Goal: Task Accomplishment & Management: Complete application form

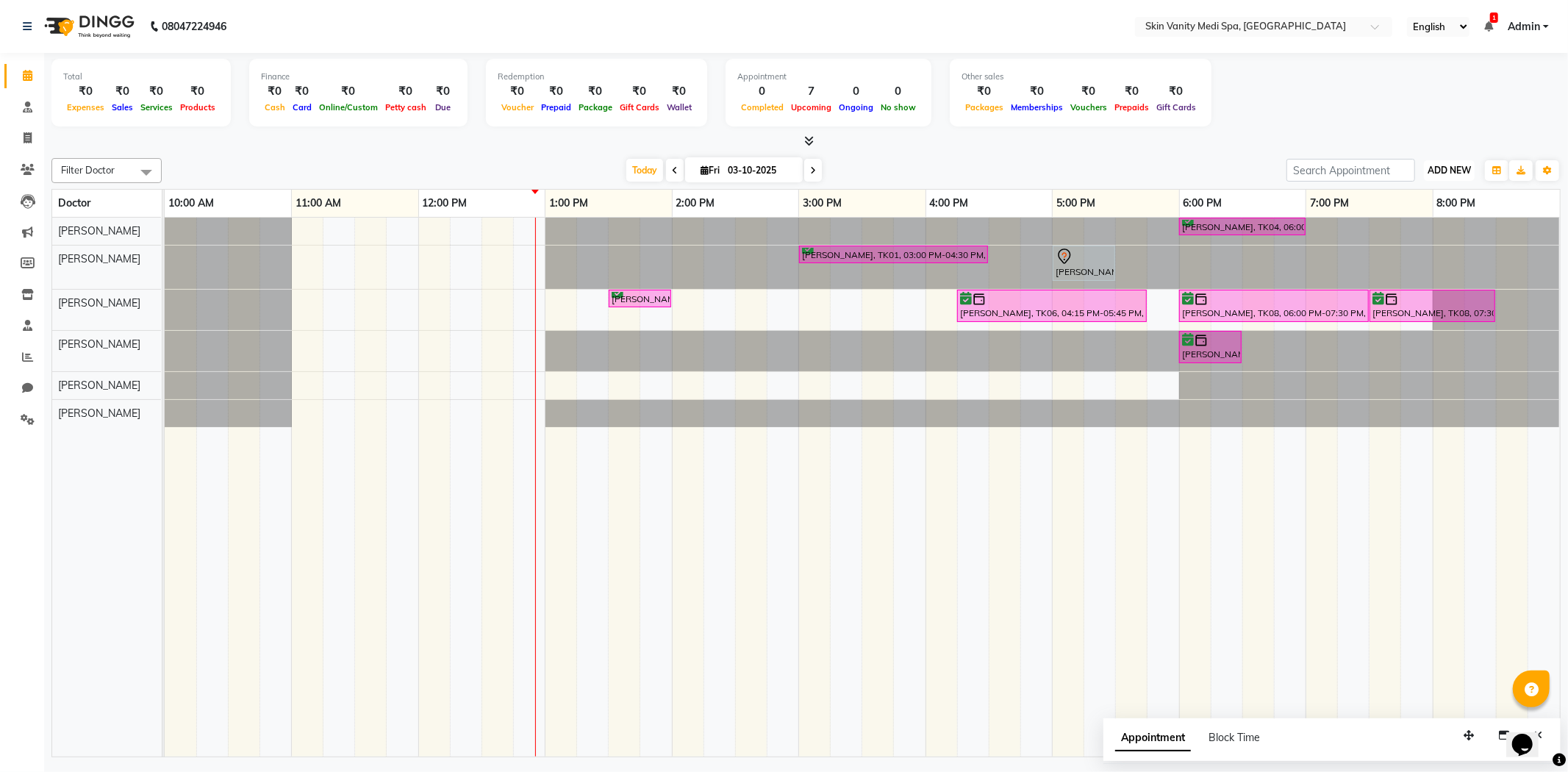
click at [1429, 168] on span "ADD NEW" at bounding box center [1450, 170] width 44 height 11
click at [1386, 219] on link "Add Invoice" at bounding box center [1415, 217] width 116 height 19
select select "service"
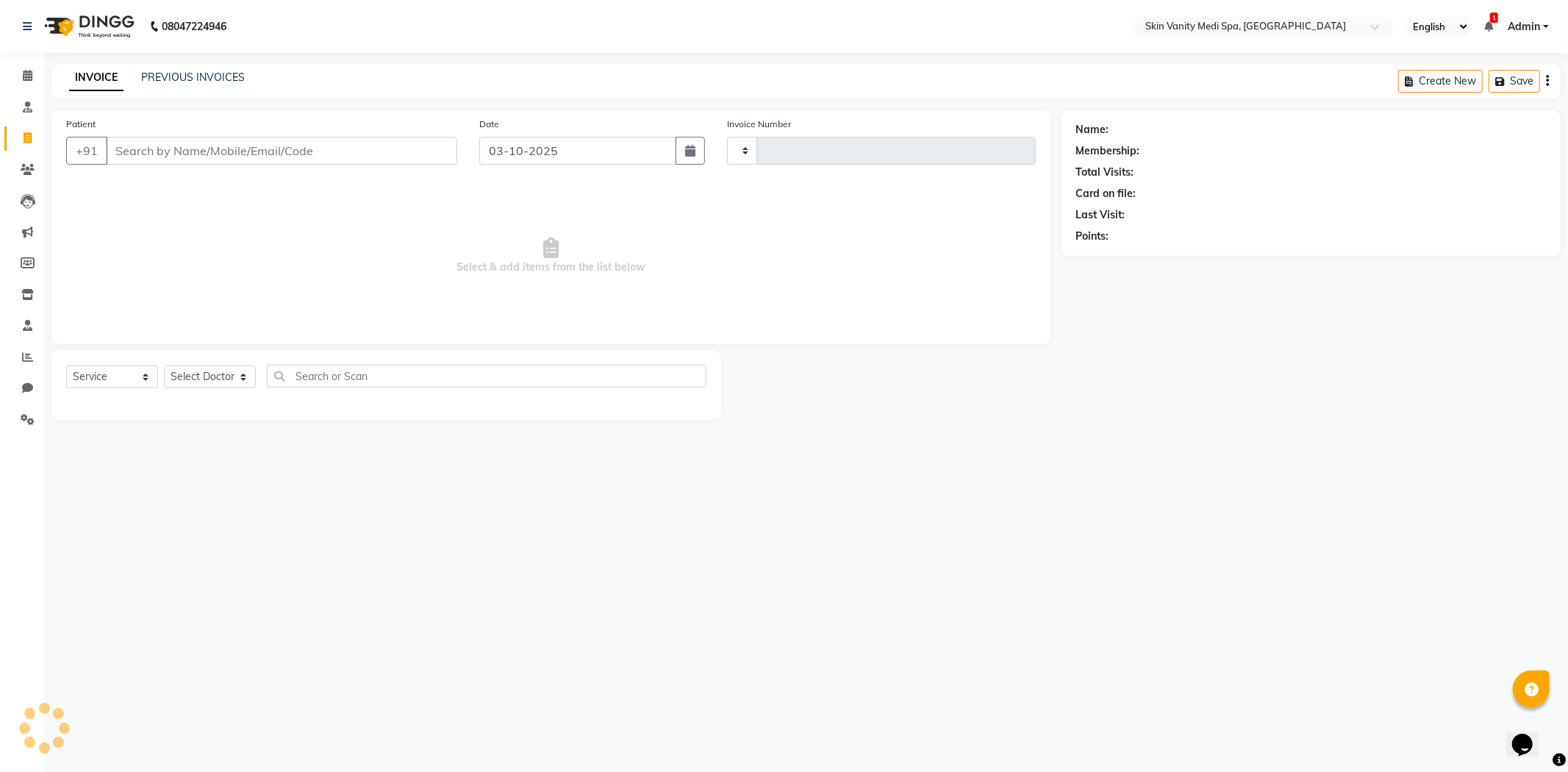
type input "0851"
select select "7826"
click at [196, 149] on input "Patient" at bounding box center [282, 150] width 352 height 28
type input "9122282701"
click at [133, 384] on select "Select Service Product Membership Package Voucher Prepaid Gift Card" at bounding box center [112, 376] width 92 height 23
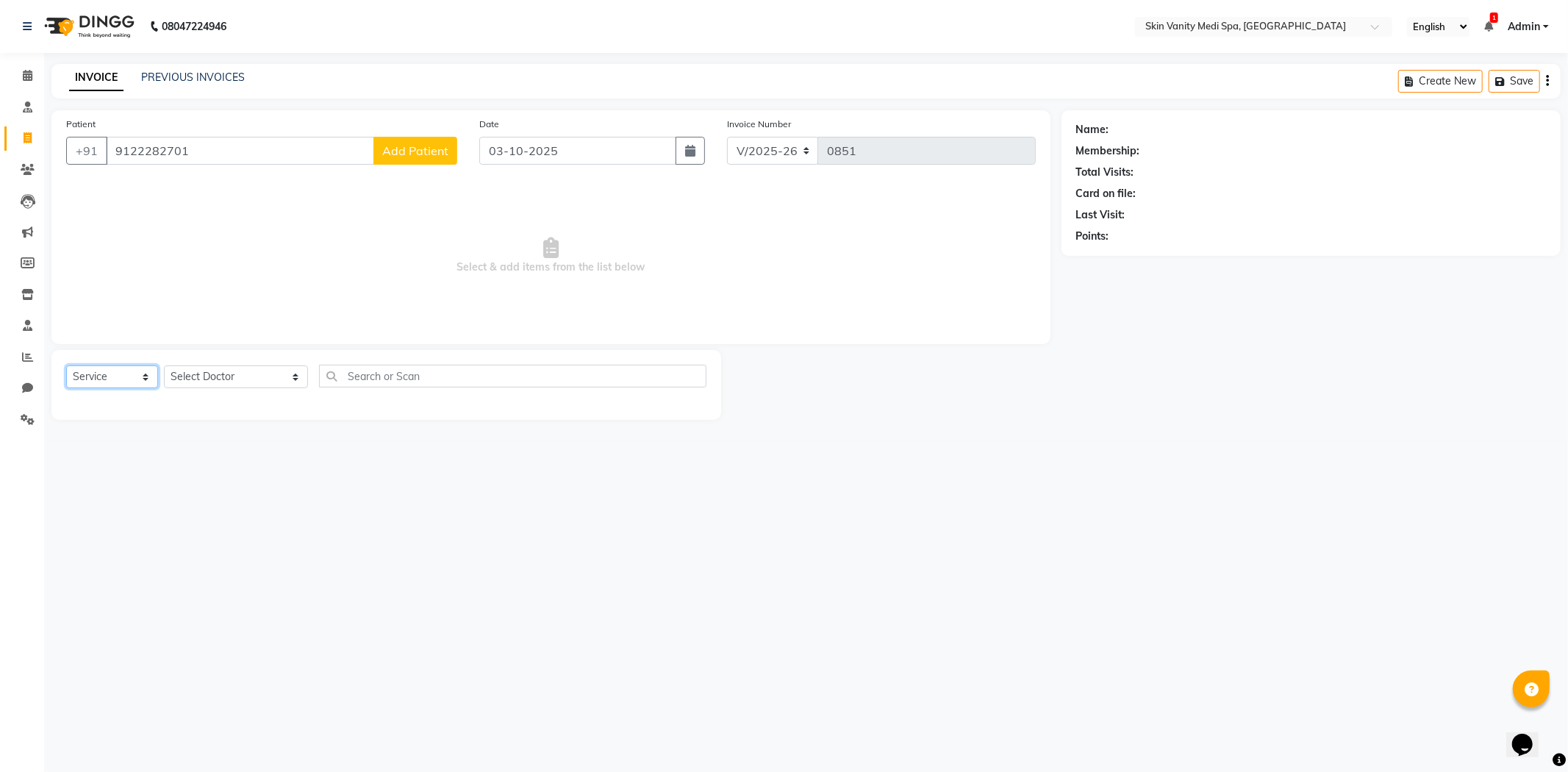
select select "product"
click at [67, 366] on select "Select Service Product Membership Package Voucher Prepaid Gift Card" at bounding box center [112, 376] width 92 height 23
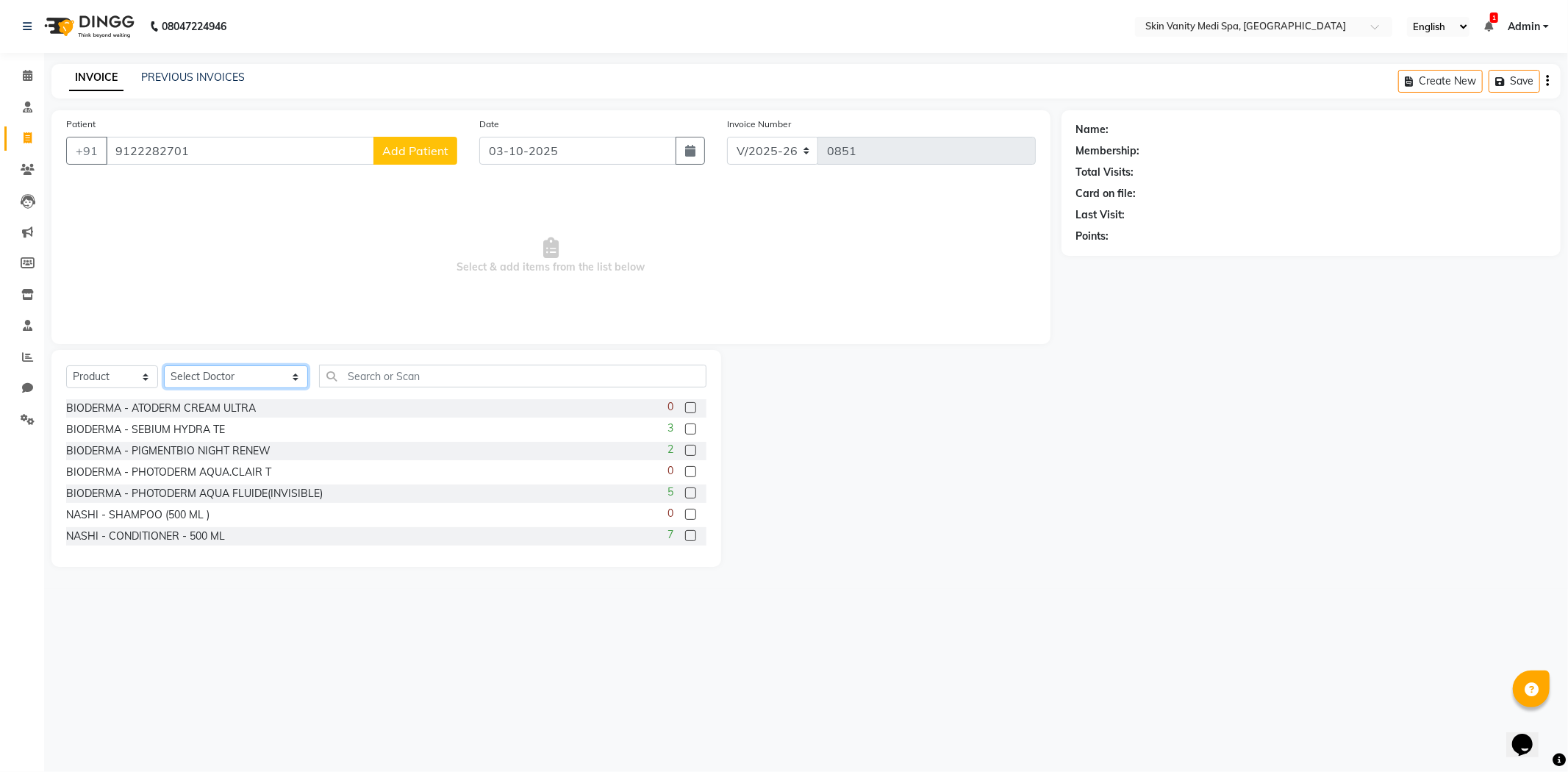
click at [203, 379] on select "Select Doctor [PERSON_NAME] DINGG SUPPORT [PERSON_NAME] EMAA [PERSON_NAME] [PER…" at bounding box center [236, 376] width 144 height 23
select select "70352"
click at [164, 366] on select "Select Doctor [PERSON_NAME] DINGG SUPPORT [PERSON_NAME] EMAA [PERSON_NAME] [PER…" at bounding box center [236, 376] width 144 height 23
click at [368, 377] on input "text" at bounding box center [512, 376] width 387 height 23
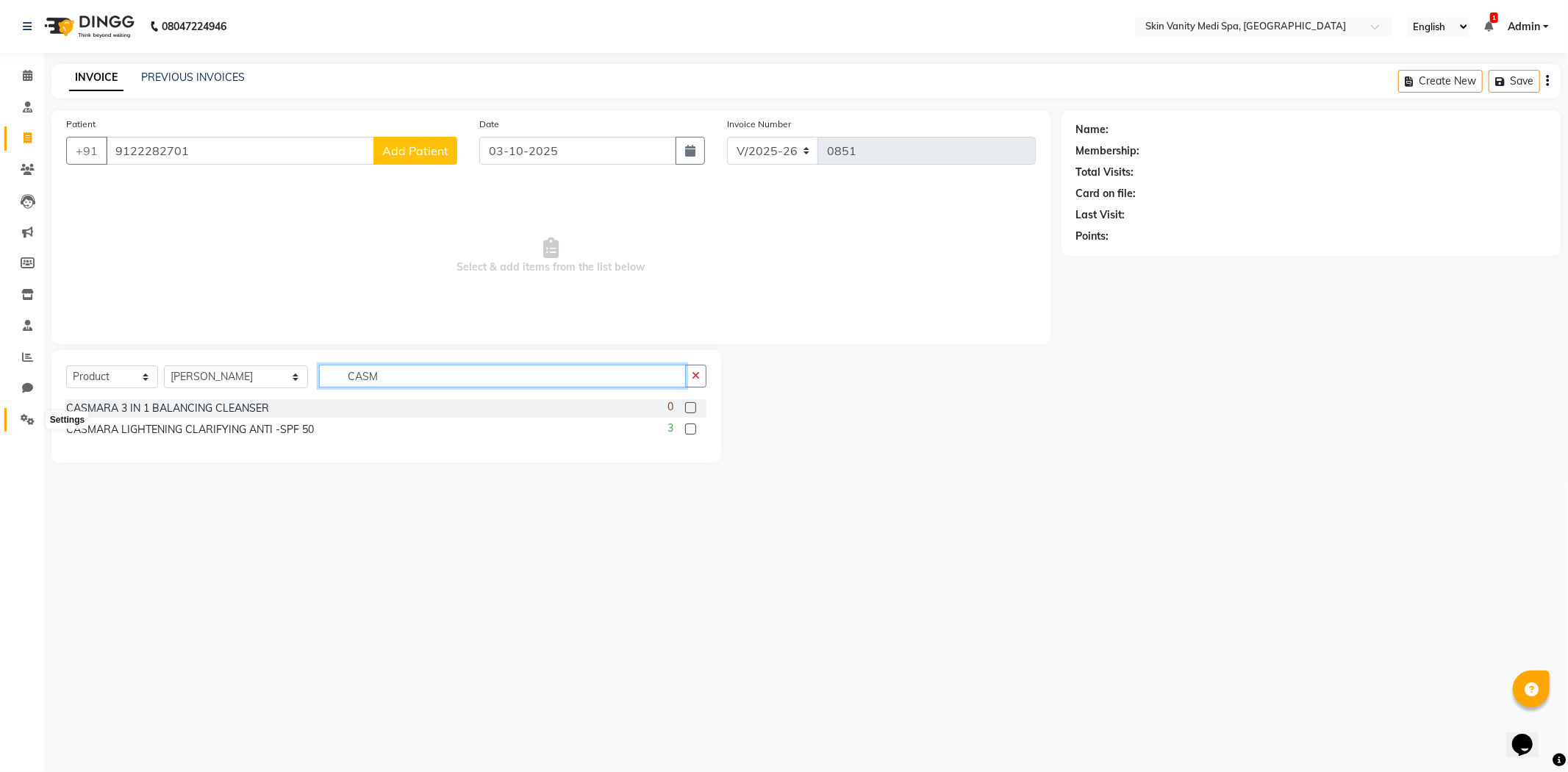
type input "CASM"
click at [24, 419] on icon at bounding box center [27, 419] width 14 height 11
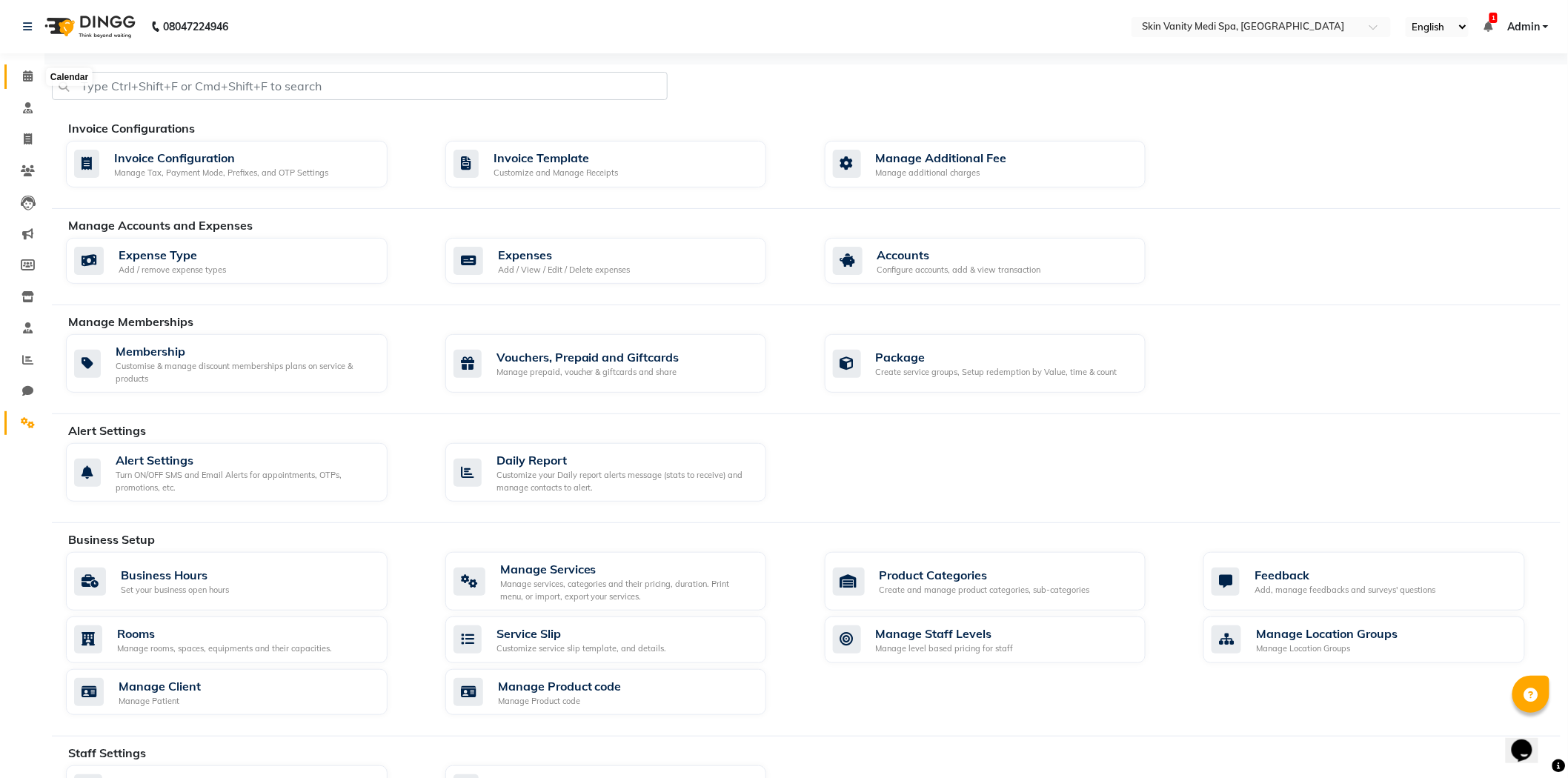
click at [27, 73] on icon at bounding box center [28, 76] width 9 height 11
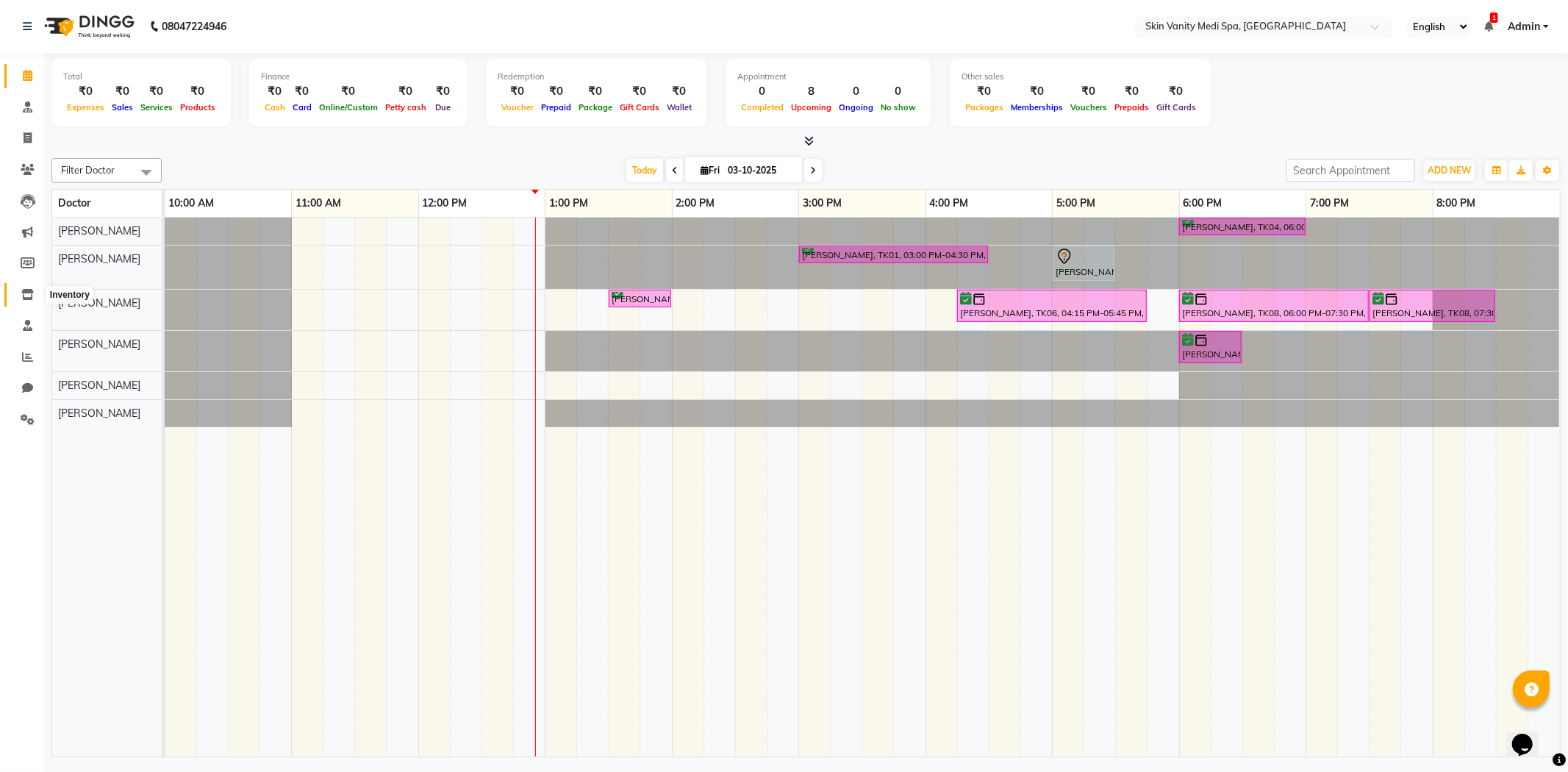
click at [25, 291] on icon at bounding box center [27, 294] width 13 height 11
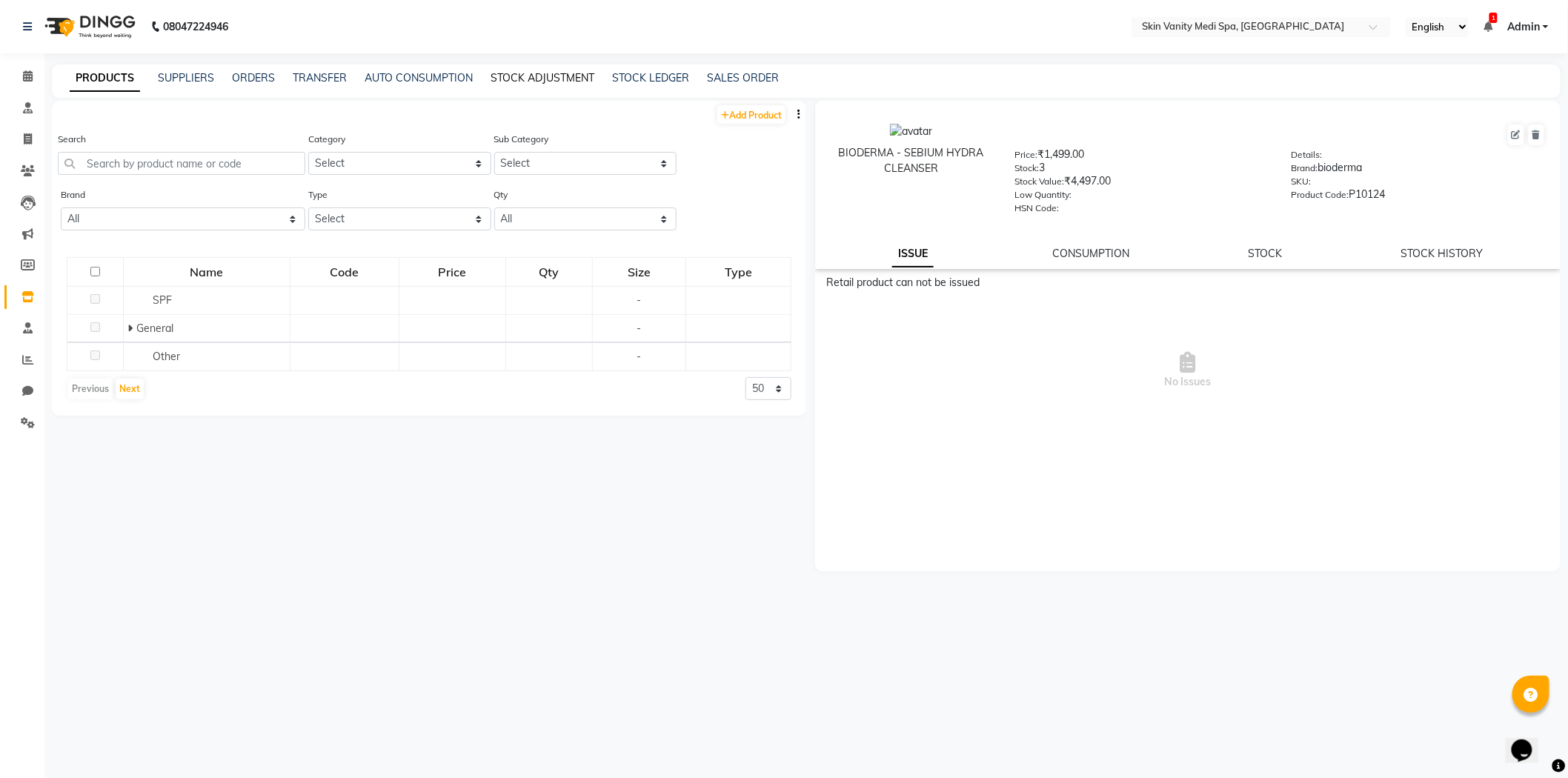
click at [559, 73] on link "STOCK ADJUSTMENT" at bounding box center [542, 77] width 104 height 14
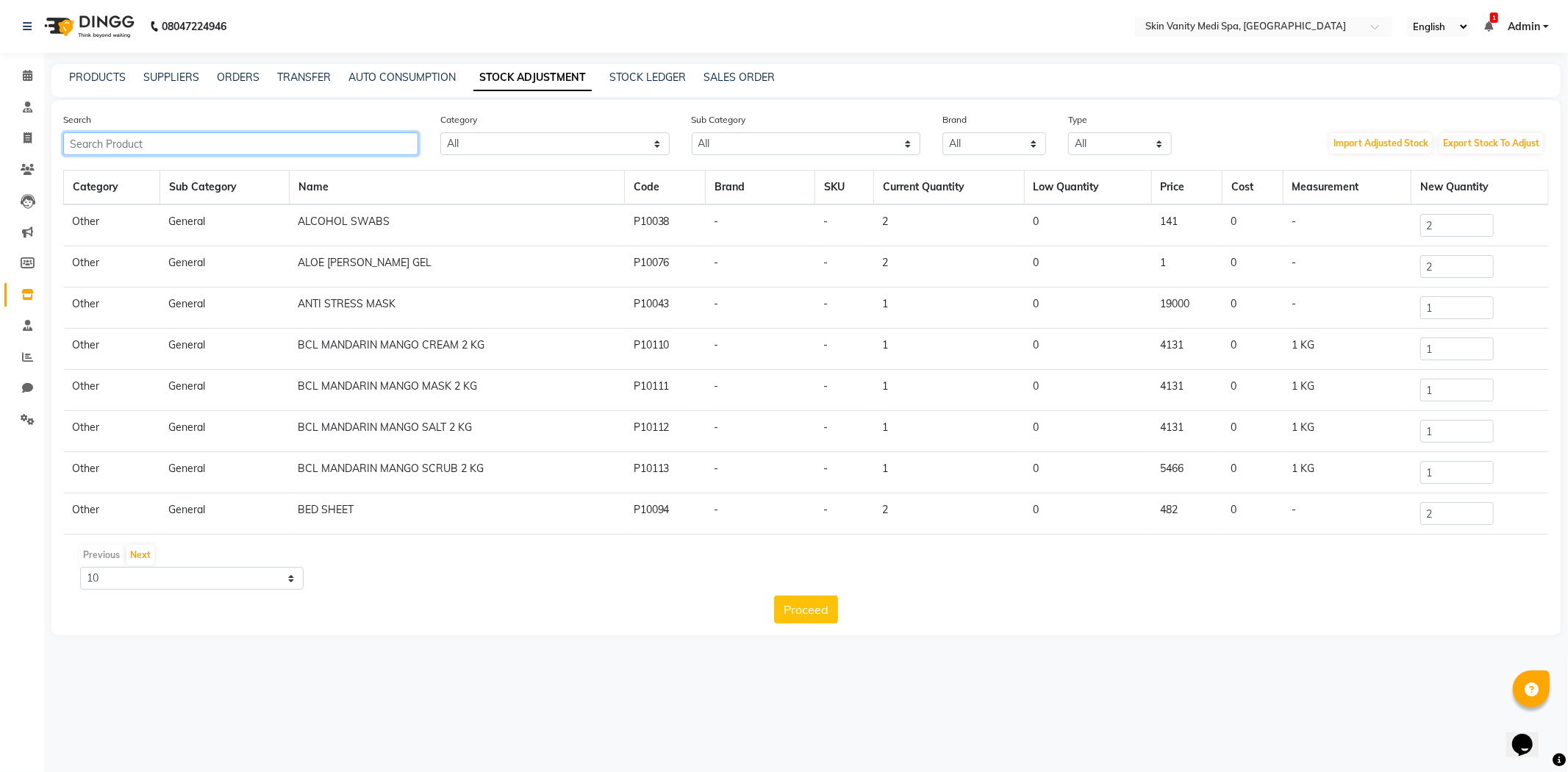
click at [272, 134] on input "text" at bounding box center [241, 143] width 355 height 23
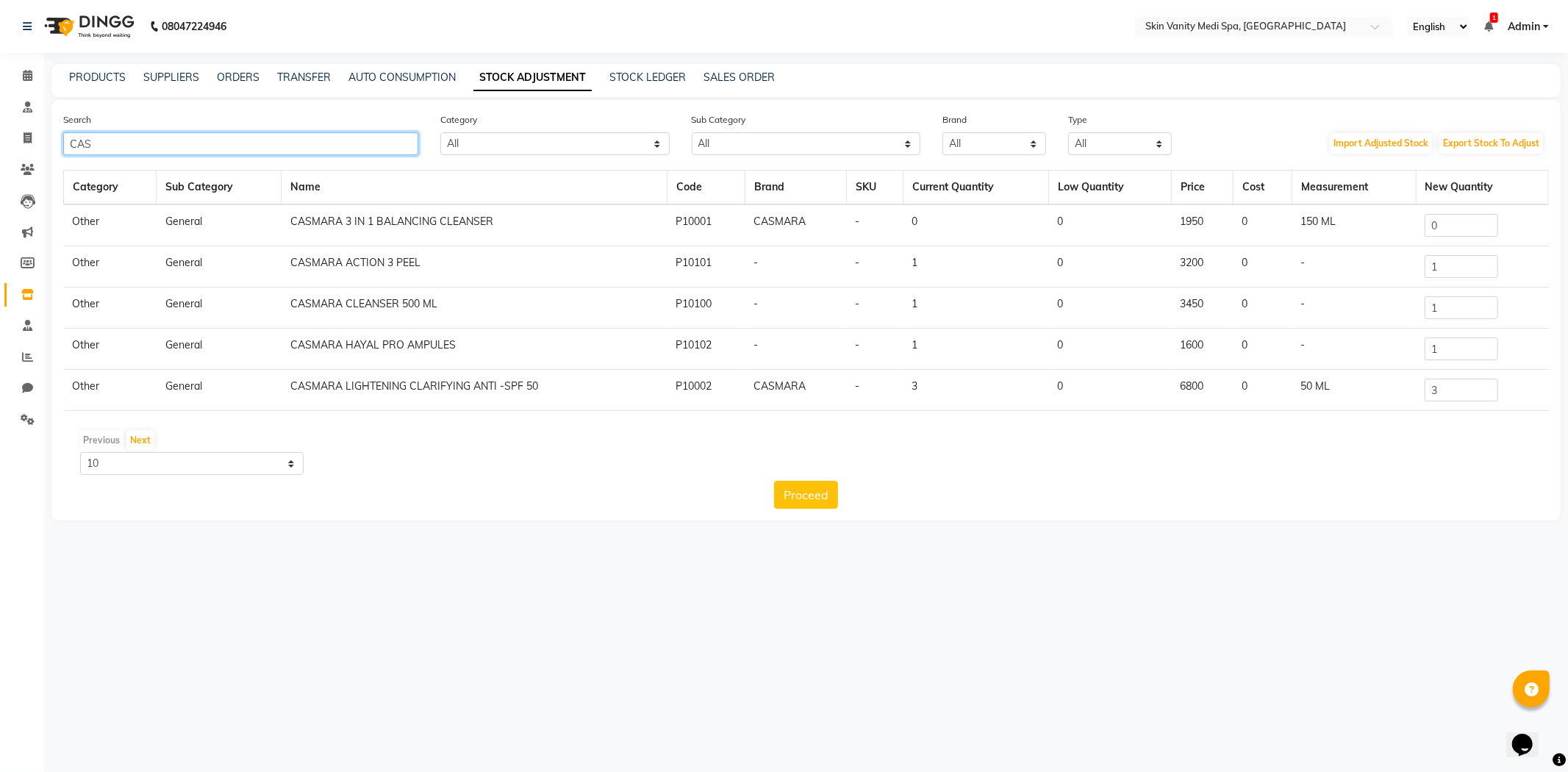
type input "CAS"
click at [1444, 229] on input "0" at bounding box center [1461, 225] width 74 height 23
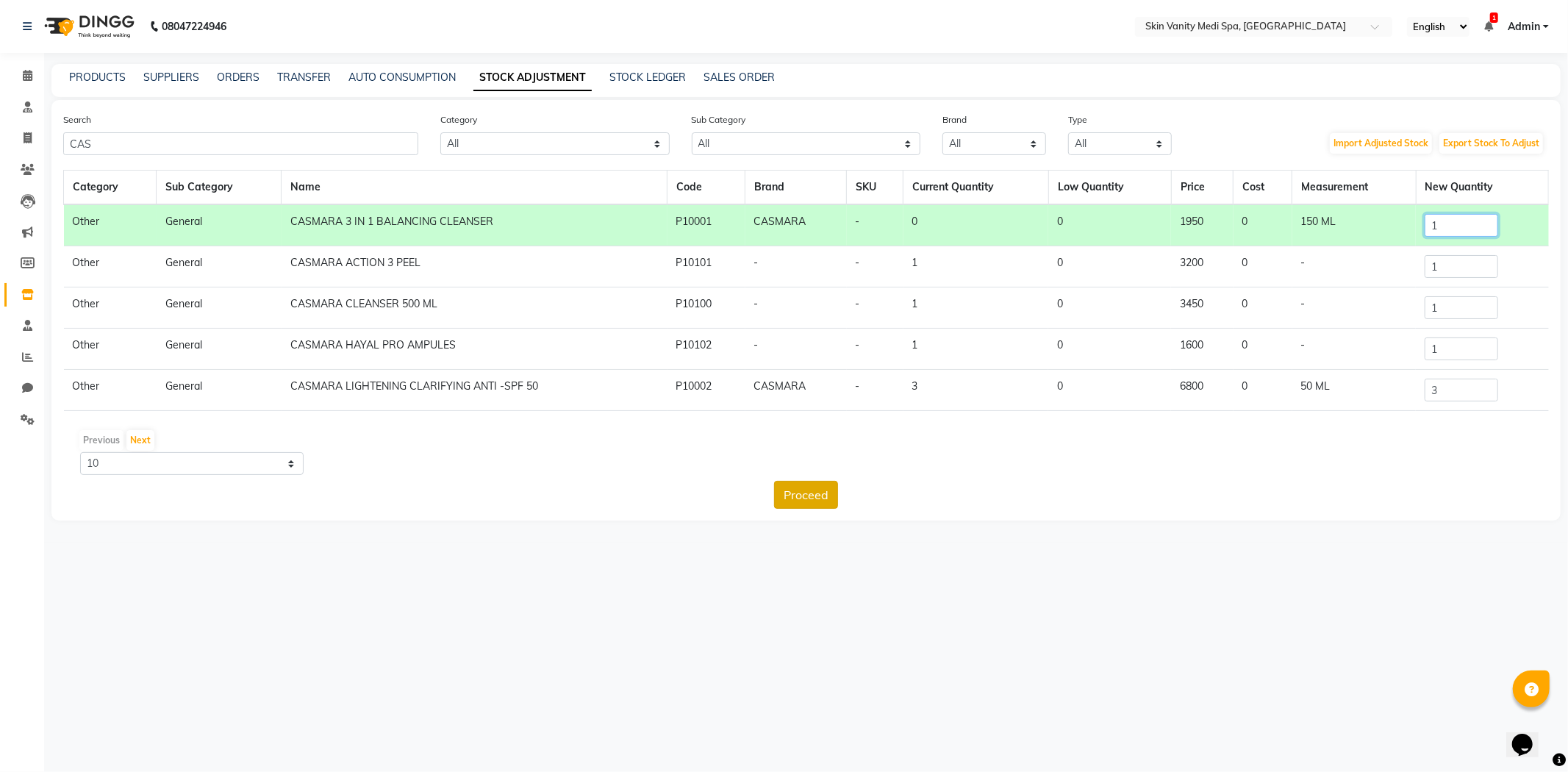
type input "1"
click at [808, 502] on button "Proceed" at bounding box center [806, 495] width 64 height 28
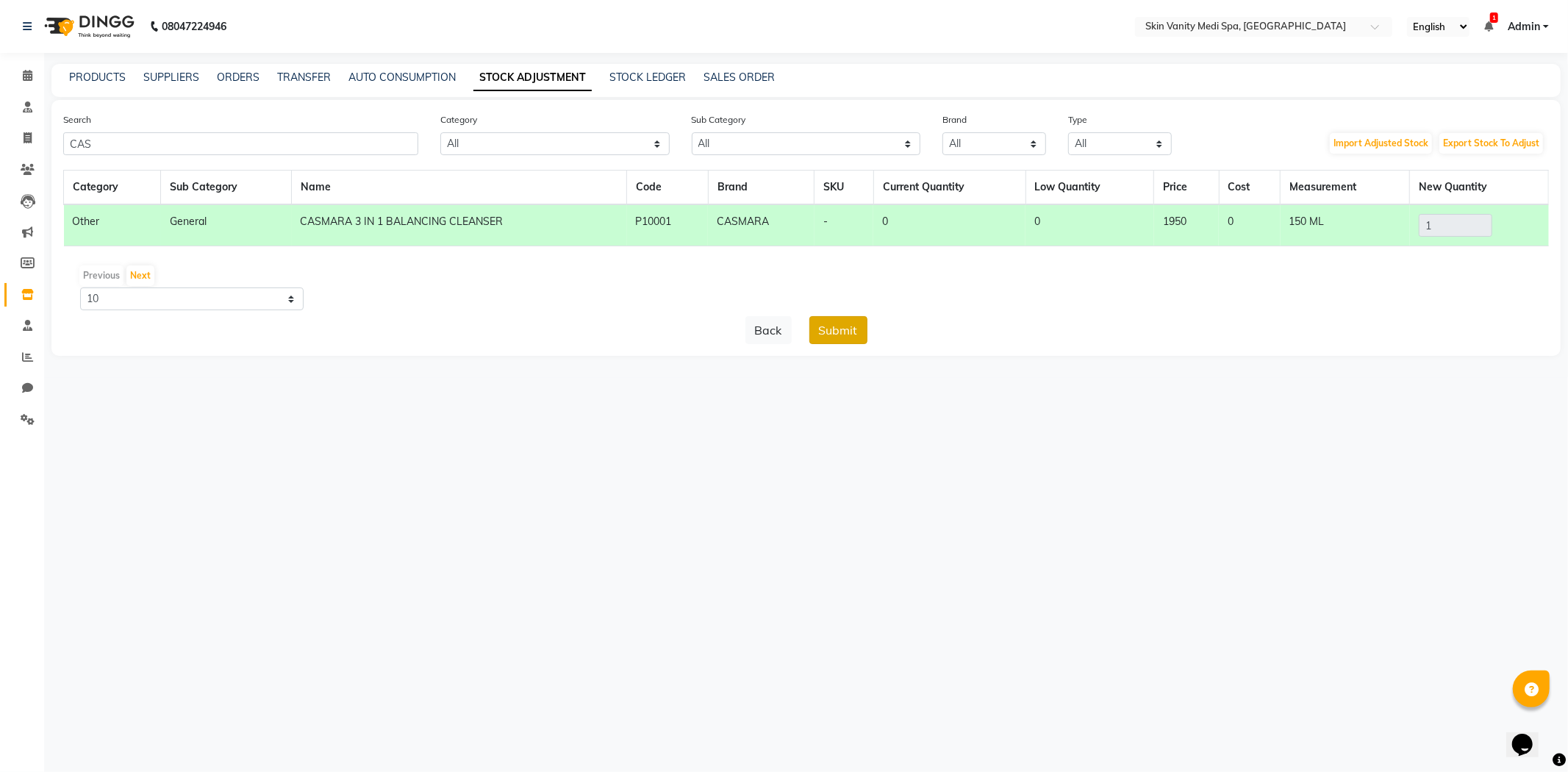
click at [839, 341] on button "Submit" at bounding box center [838, 330] width 58 height 28
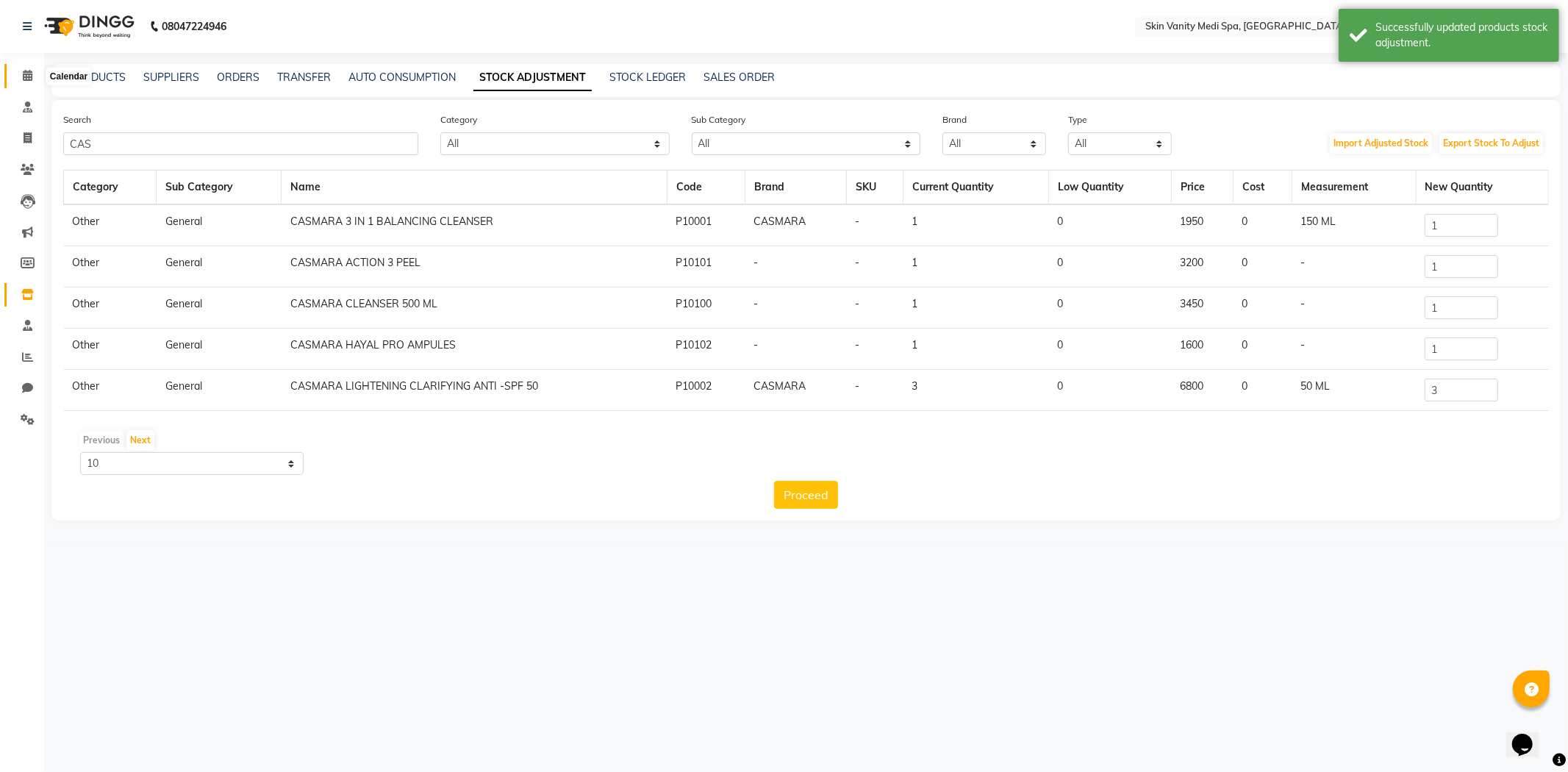
click at [27, 71] on icon at bounding box center [27, 76] width 9 height 11
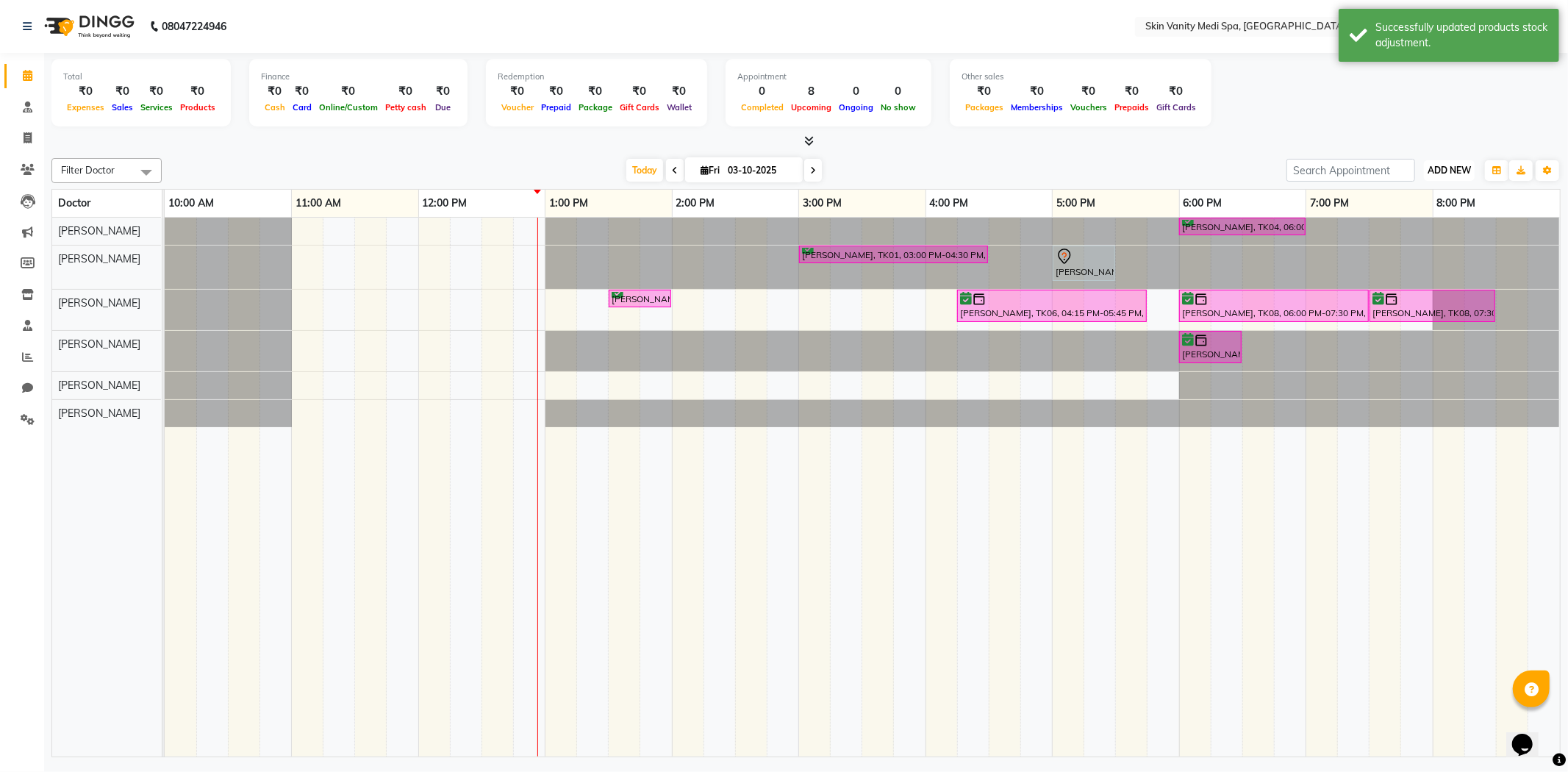
click at [1451, 170] on span "ADD NEW" at bounding box center [1450, 170] width 44 height 11
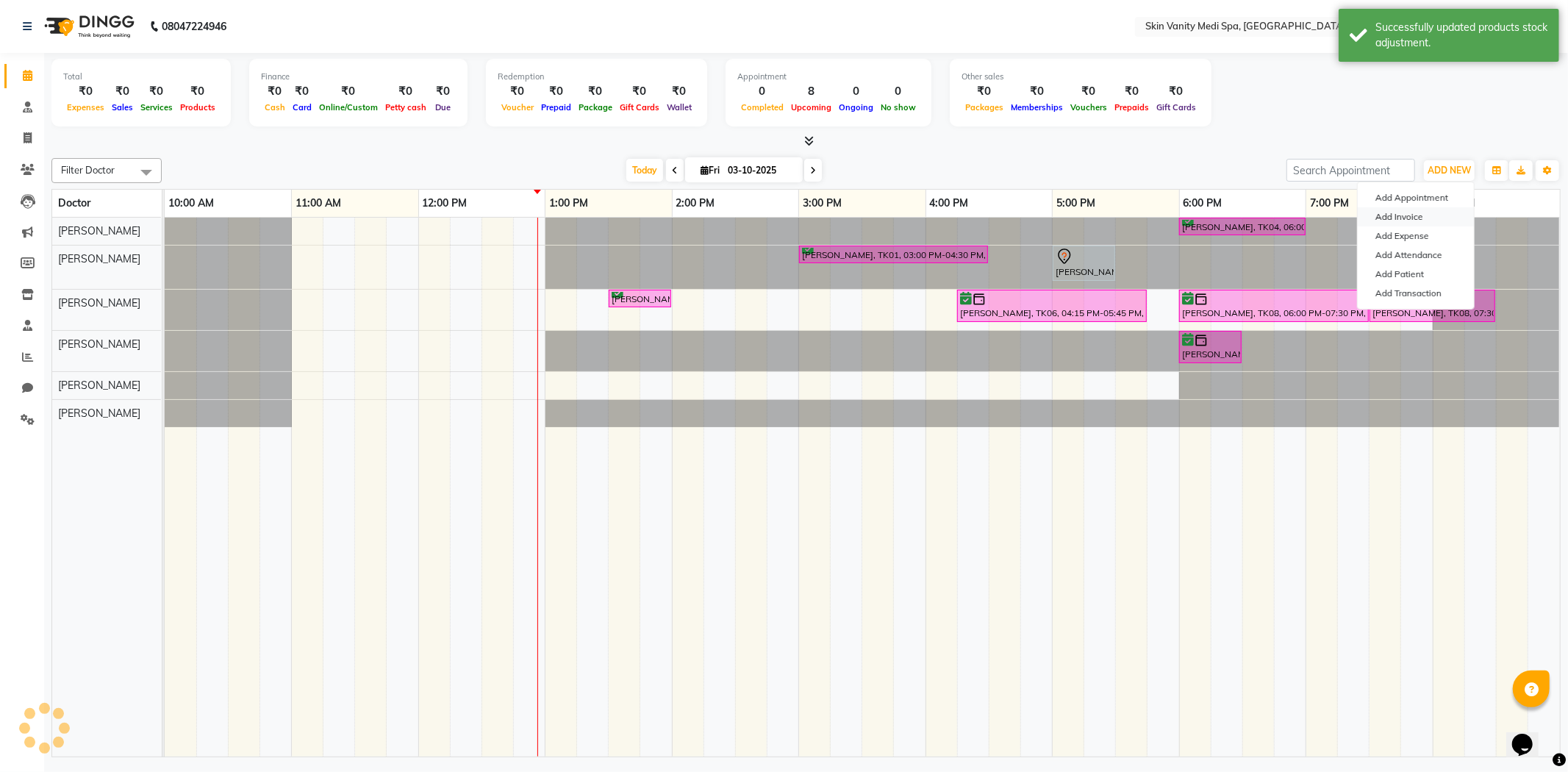
click at [1386, 216] on link "Add Invoice" at bounding box center [1415, 217] width 116 height 19
select select "service"
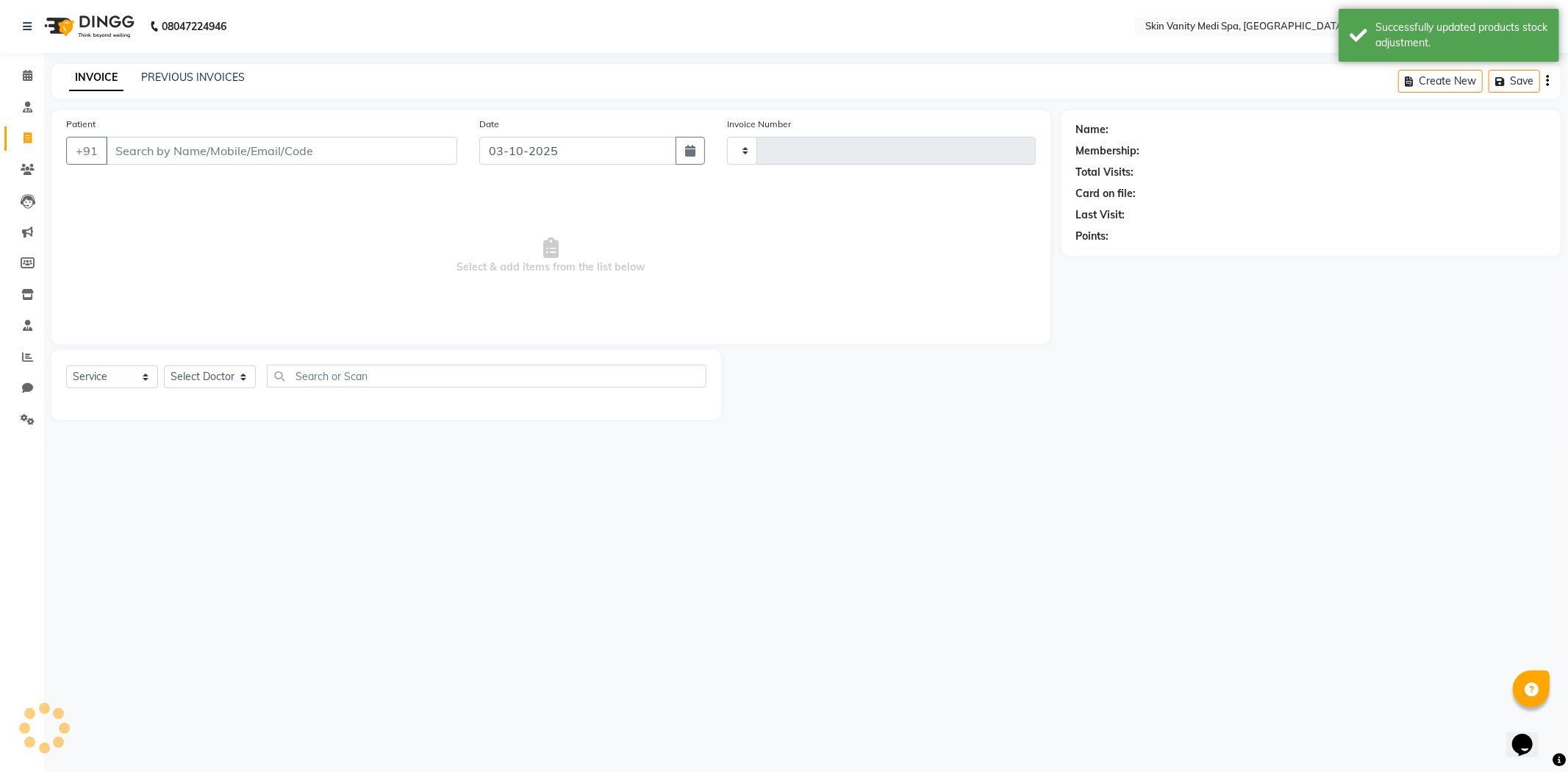
type input "0851"
select select "7826"
click at [175, 170] on div "Patient +91" at bounding box center [261, 146] width 413 height 60
click at [175, 153] on input "Patient" at bounding box center [282, 150] width 352 height 28
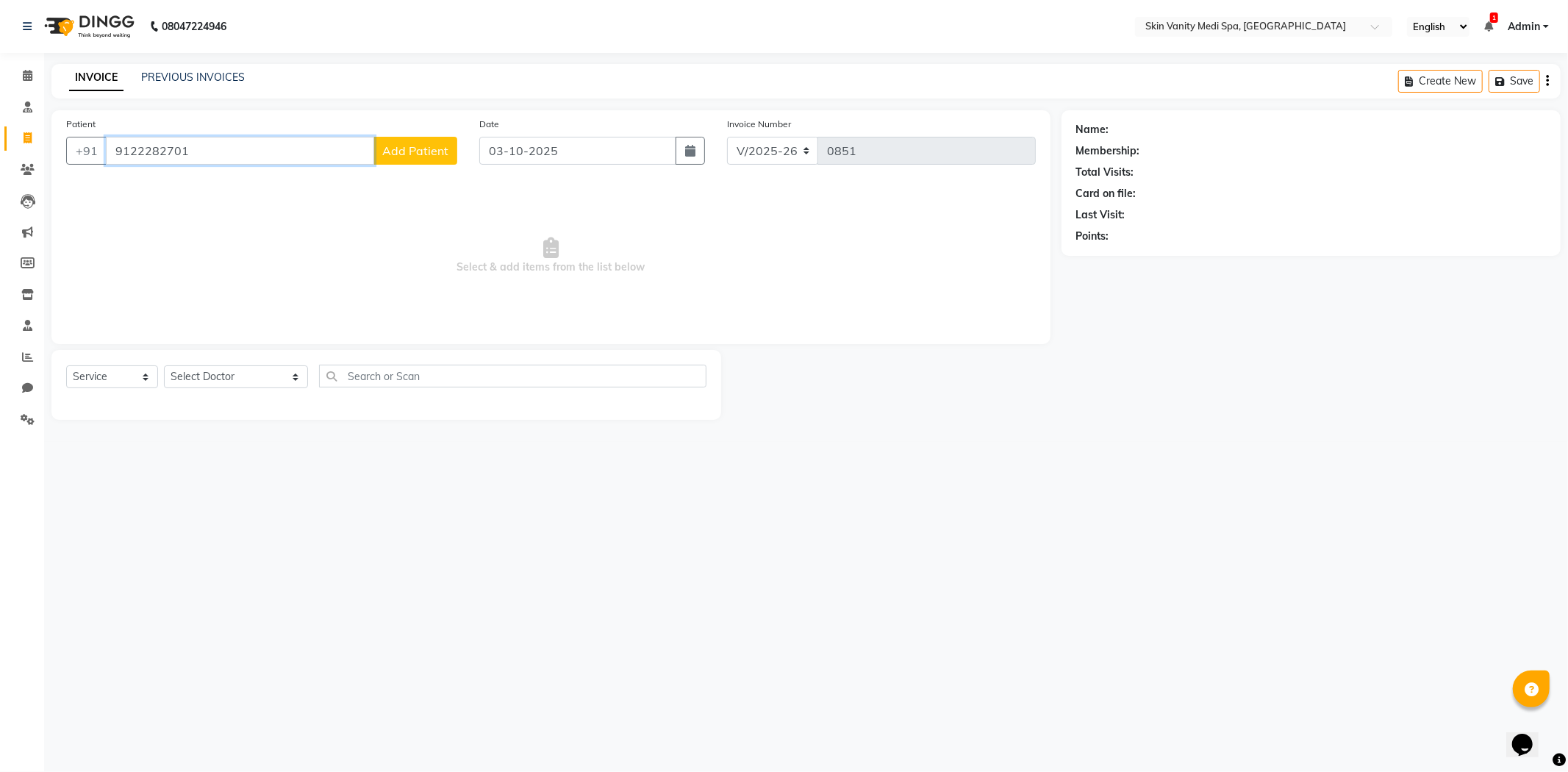
type input "9122282701"
click at [83, 375] on select "Select Service Product Membership Package Voucher Prepaid Gift Card" at bounding box center [112, 376] width 92 height 23
select select "product"
click at [67, 366] on select "Select Service Product Membership Package Voucher Prepaid Gift Card" at bounding box center [112, 376] width 92 height 23
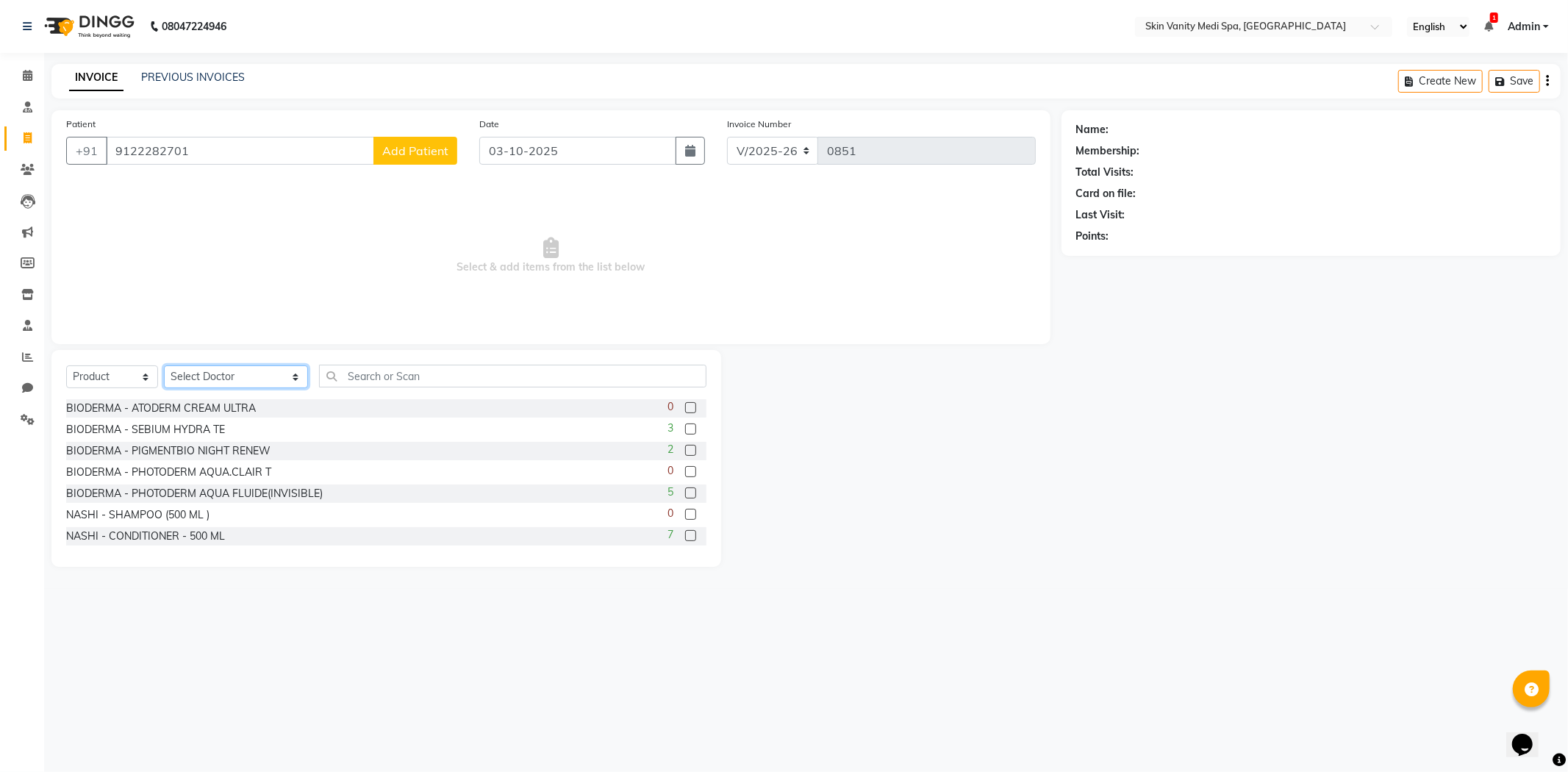
click at [270, 380] on select "Select Doctor [PERSON_NAME] DINGG SUPPORT [PERSON_NAME] EMAA [PERSON_NAME] [PER…" at bounding box center [236, 376] width 144 height 23
select select "70352"
click at [164, 366] on select "Select Doctor [PERSON_NAME] DINGG SUPPORT [PERSON_NAME] EMAA [PERSON_NAME] [PER…" at bounding box center [236, 376] width 144 height 23
click at [319, 375] on input "text" at bounding box center [512, 376] width 387 height 23
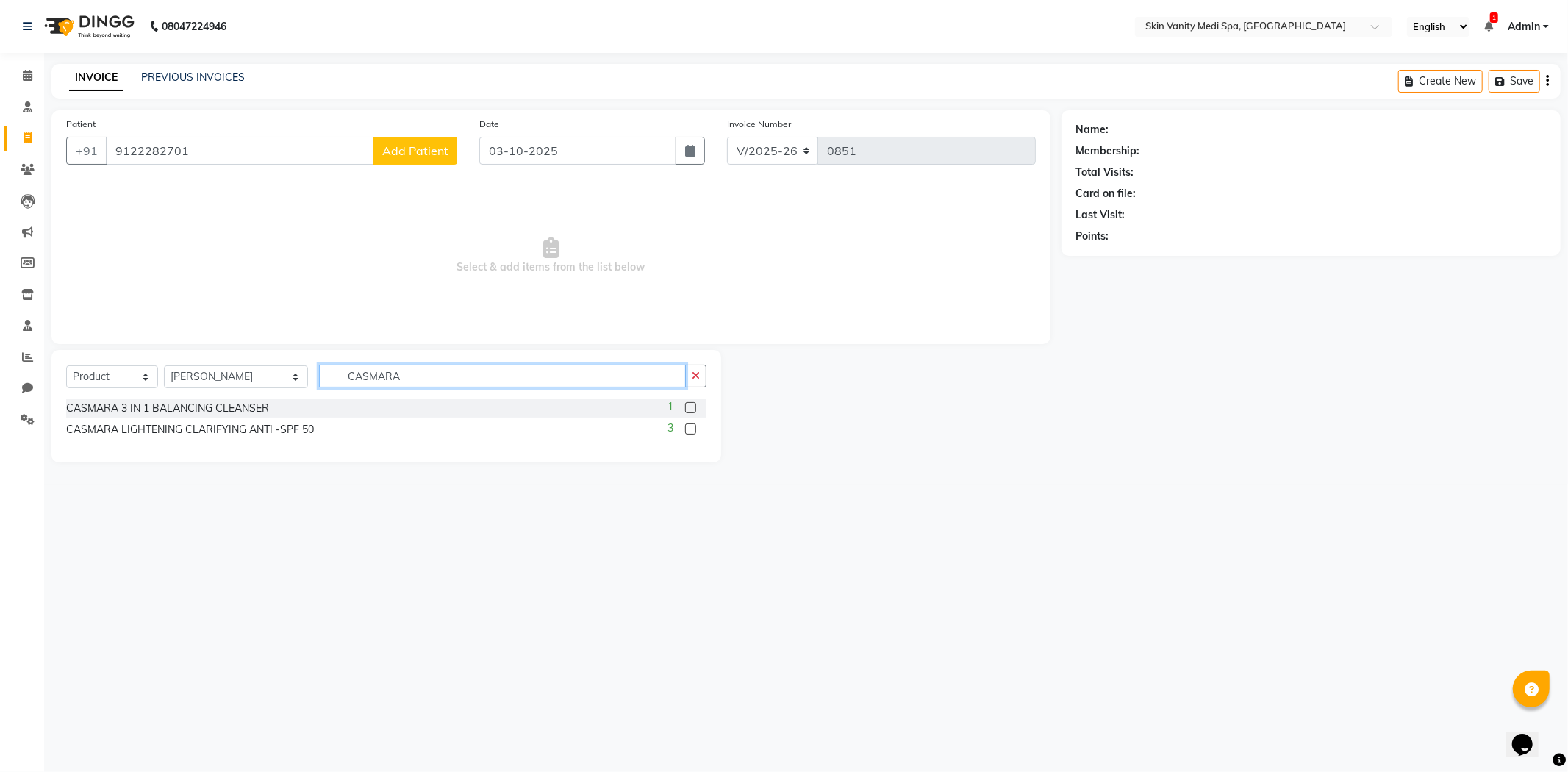
type input "CASMARA"
click at [692, 407] on label at bounding box center [691, 407] width 11 height 11
click at [692, 407] on input "checkbox" at bounding box center [690, 408] width 9 height 9
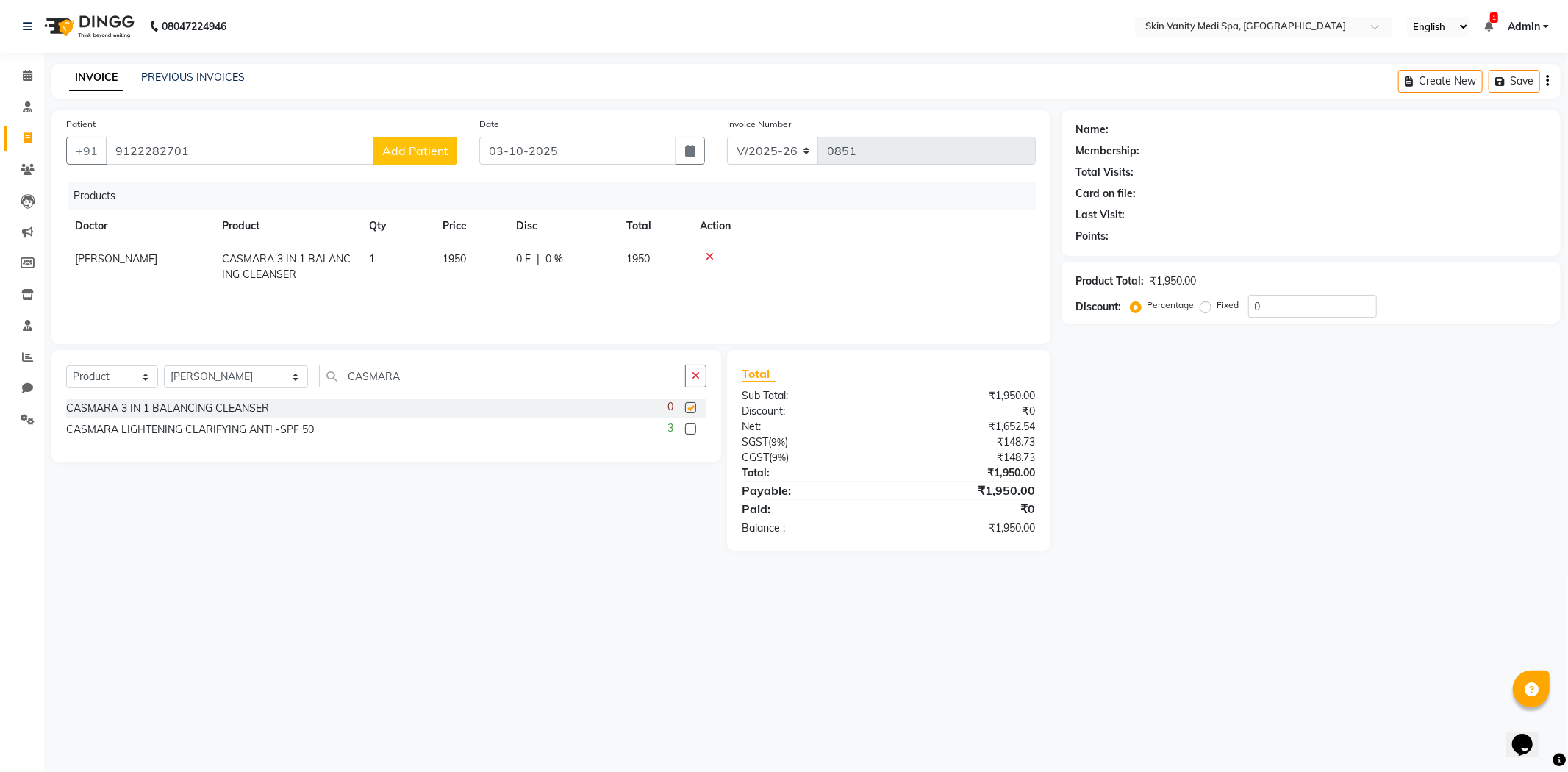
checkbox input "false"
click at [426, 158] on button "Add Patient" at bounding box center [415, 150] width 84 height 28
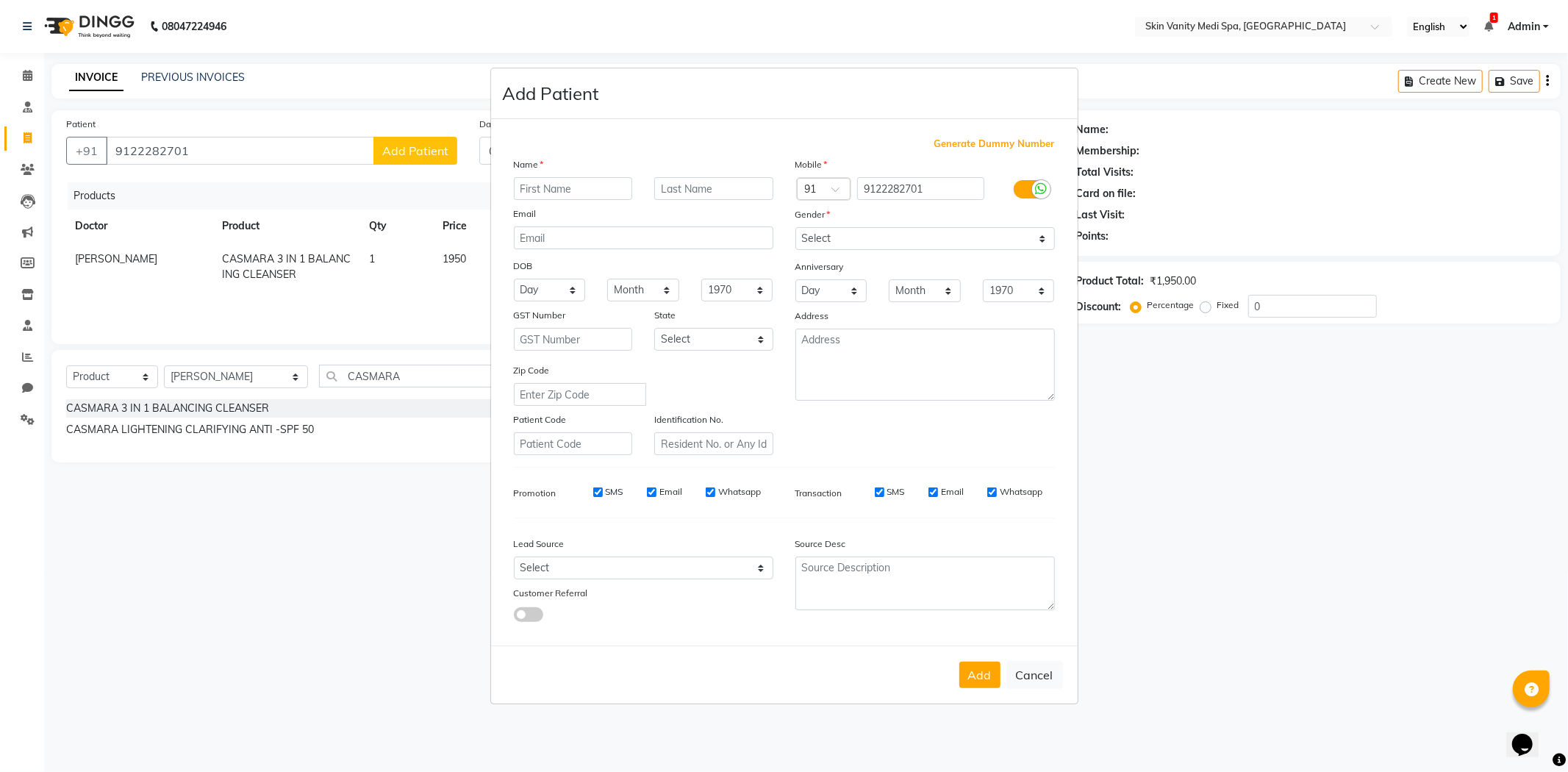
click at [585, 194] on input "text" at bounding box center [573, 188] width 119 height 23
type input "[MEDICAL_DATA]"
click at [764, 199] on input "text" at bounding box center [713, 188] width 119 height 23
type input "PATEL"
click at [825, 233] on select "Select [DEMOGRAPHIC_DATA] [DEMOGRAPHIC_DATA] Other Prefer Not To Say" at bounding box center [925, 238] width 260 height 23
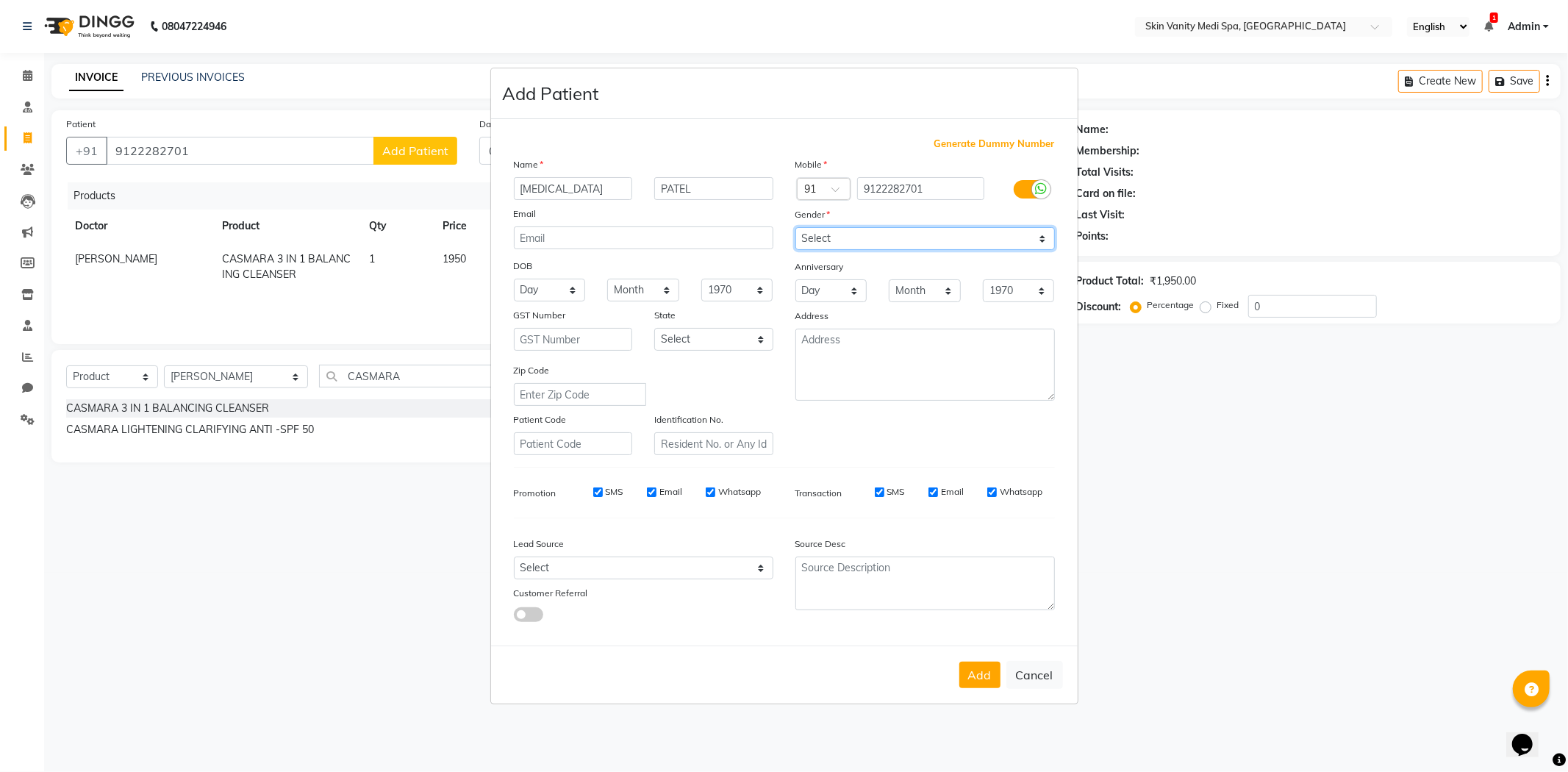
select select "[DEMOGRAPHIC_DATA]"
click at [795, 227] on select "Select [DEMOGRAPHIC_DATA] [DEMOGRAPHIC_DATA] Other Prefer Not To Say" at bounding box center [925, 238] width 260 height 23
click at [706, 341] on select "Select [GEOGRAPHIC_DATA] [GEOGRAPHIC_DATA] [GEOGRAPHIC_DATA] [GEOGRAPHIC_DATA] …" at bounding box center [713, 339] width 119 height 23
select select "12"
click at [654, 328] on select "Select [GEOGRAPHIC_DATA] [GEOGRAPHIC_DATA] [GEOGRAPHIC_DATA] [GEOGRAPHIC_DATA] …" at bounding box center [713, 339] width 119 height 23
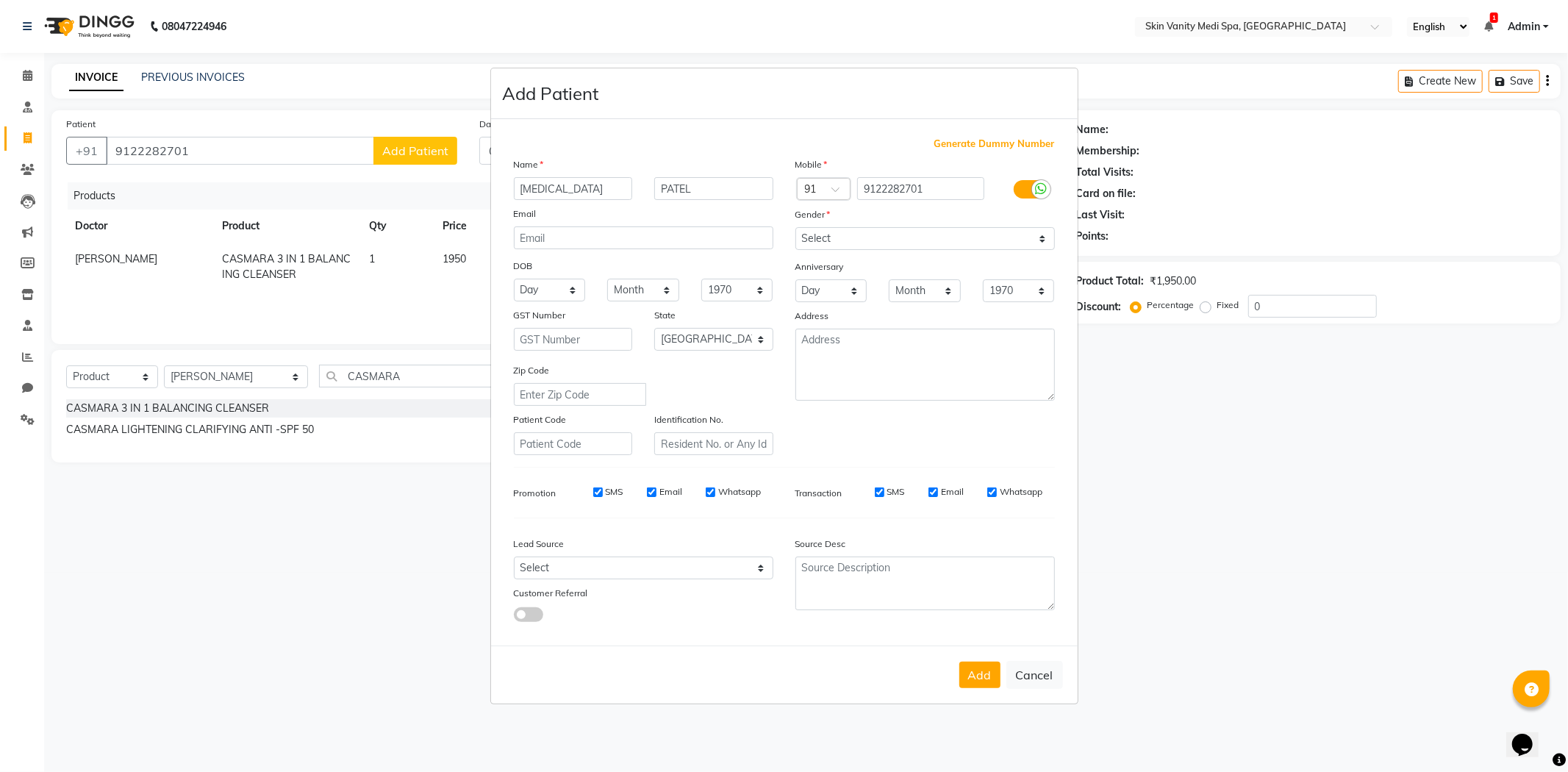
click at [979, 672] on button "Add" at bounding box center [979, 674] width 41 height 26
select select
select select "null"
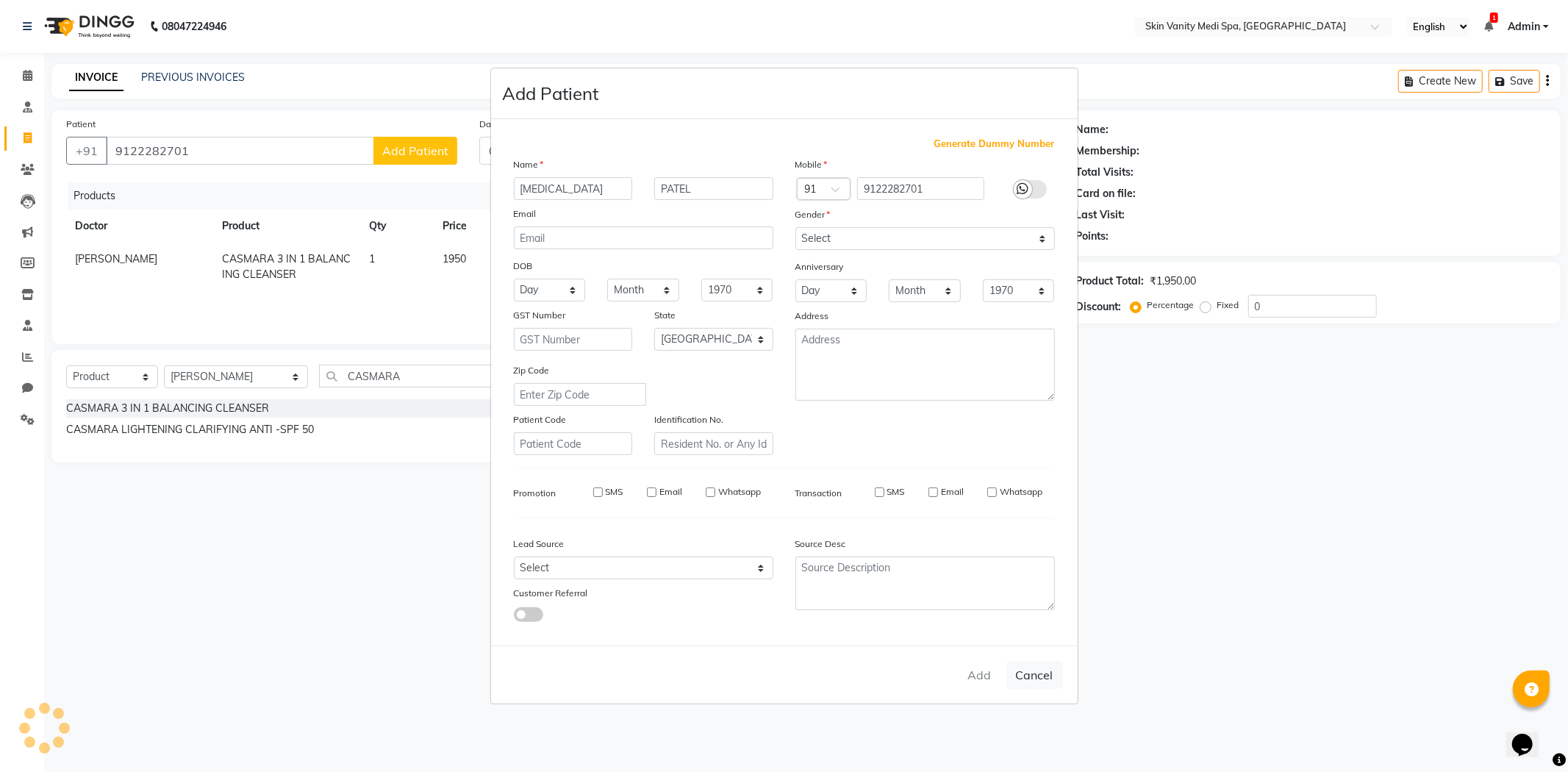
select select
checkbox input "false"
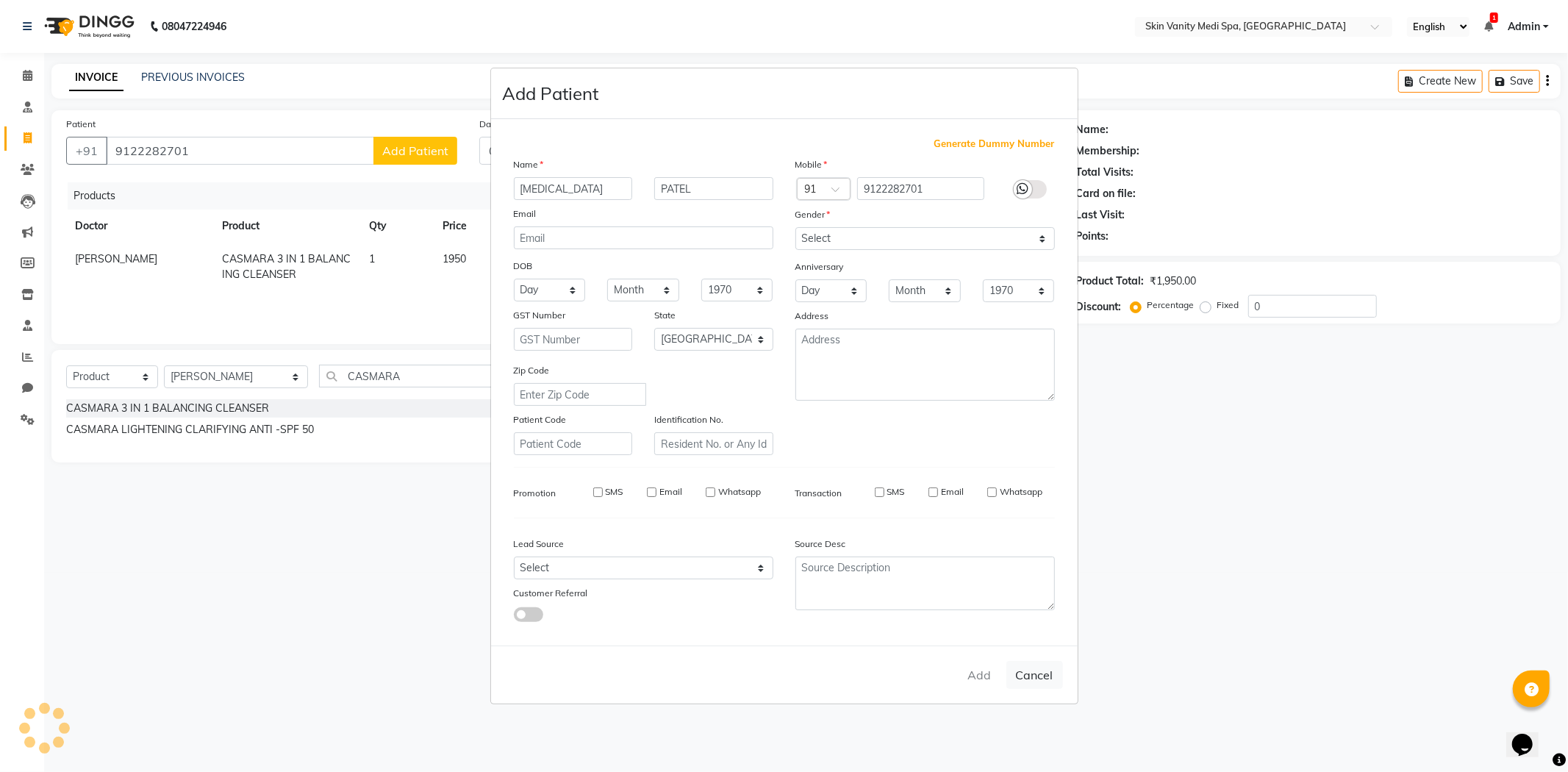
checkbox input "false"
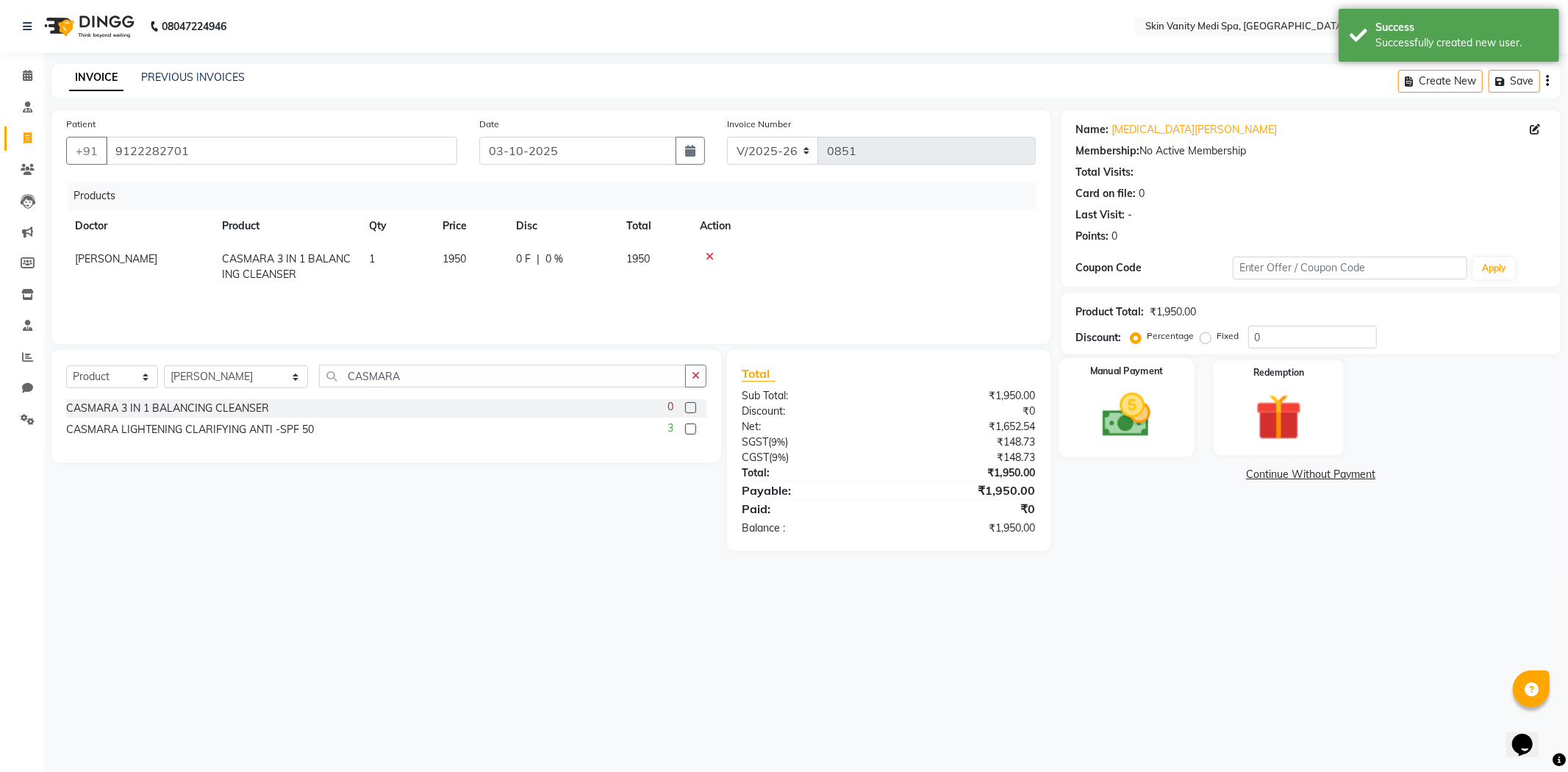
click at [1143, 415] on img at bounding box center [1126, 415] width 78 height 56
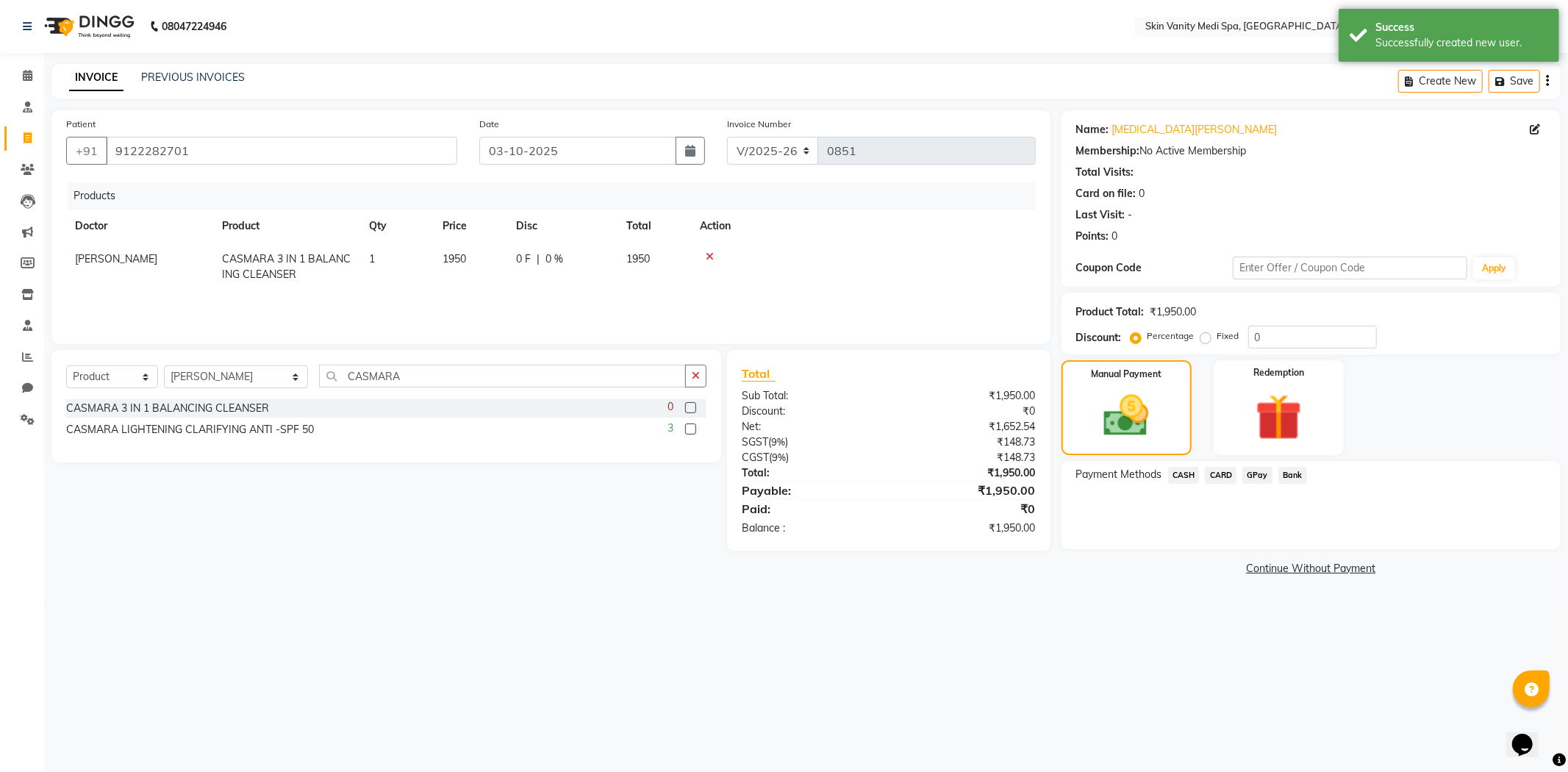
click at [1184, 477] on span "CASH" at bounding box center [1184, 475] width 32 height 17
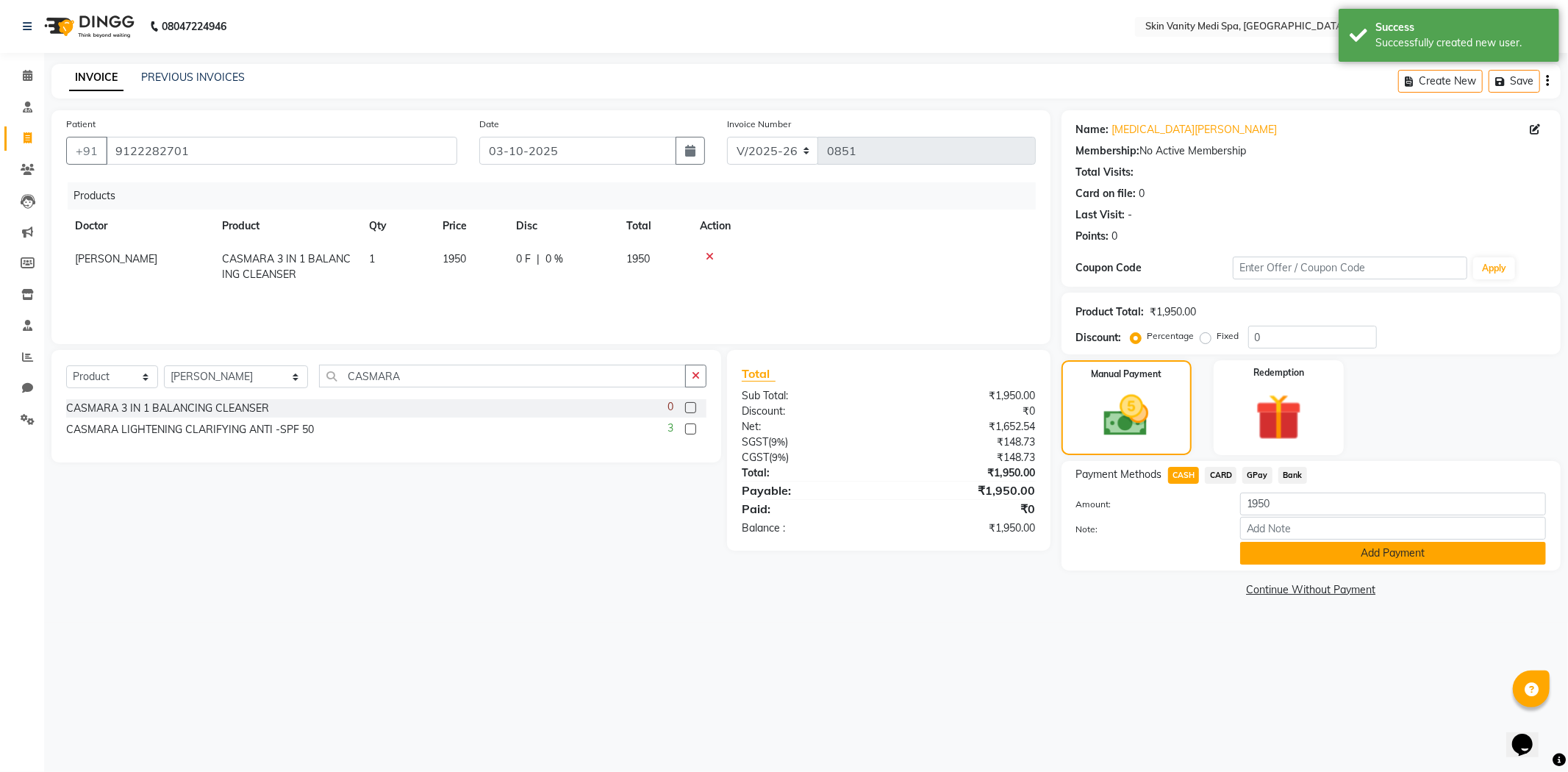
click at [1302, 551] on button "Add Payment" at bounding box center [1393, 553] width 306 height 23
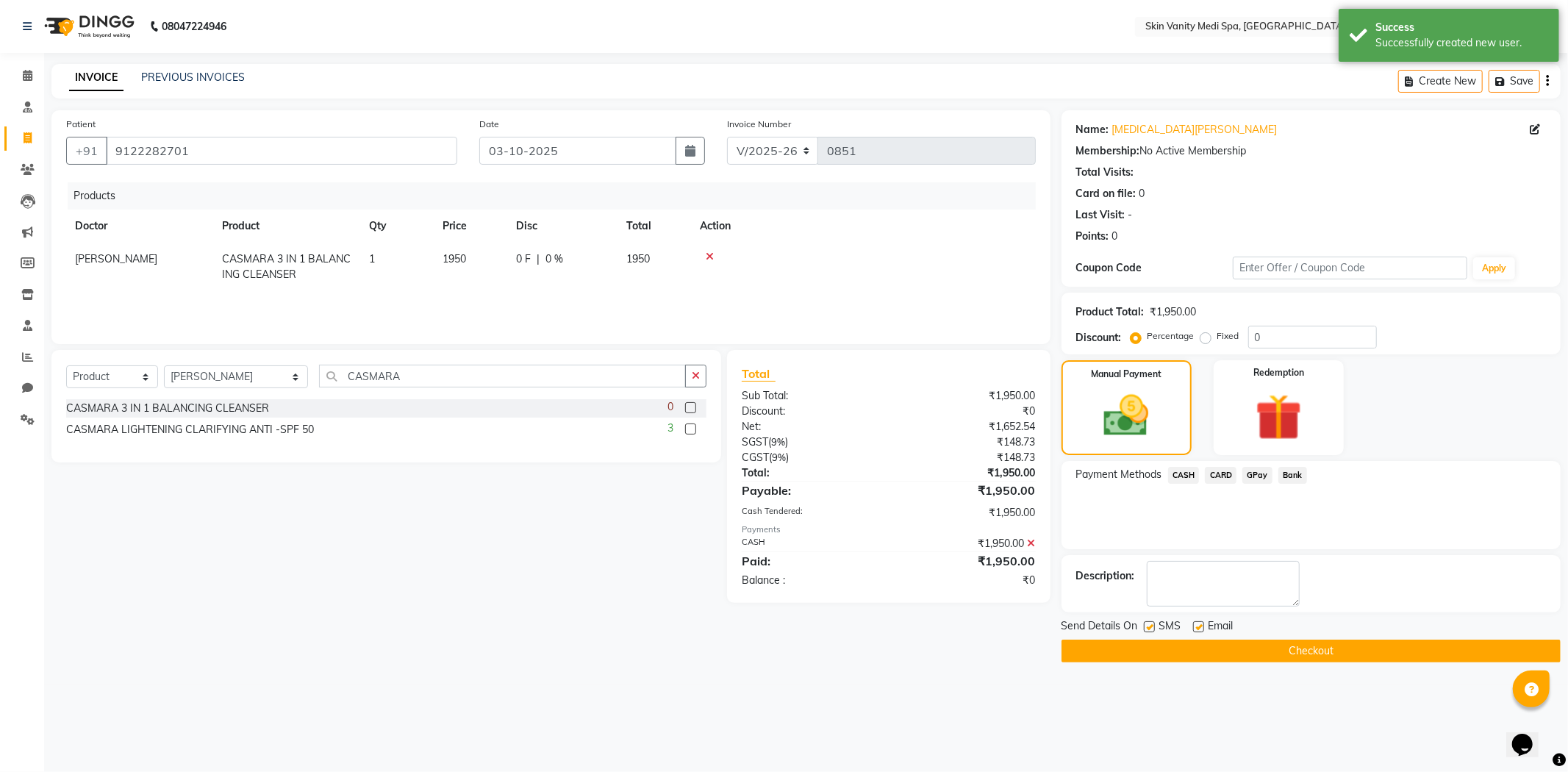
click at [1201, 651] on button "Checkout" at bounding box center [1311, 651] width 499 height 23
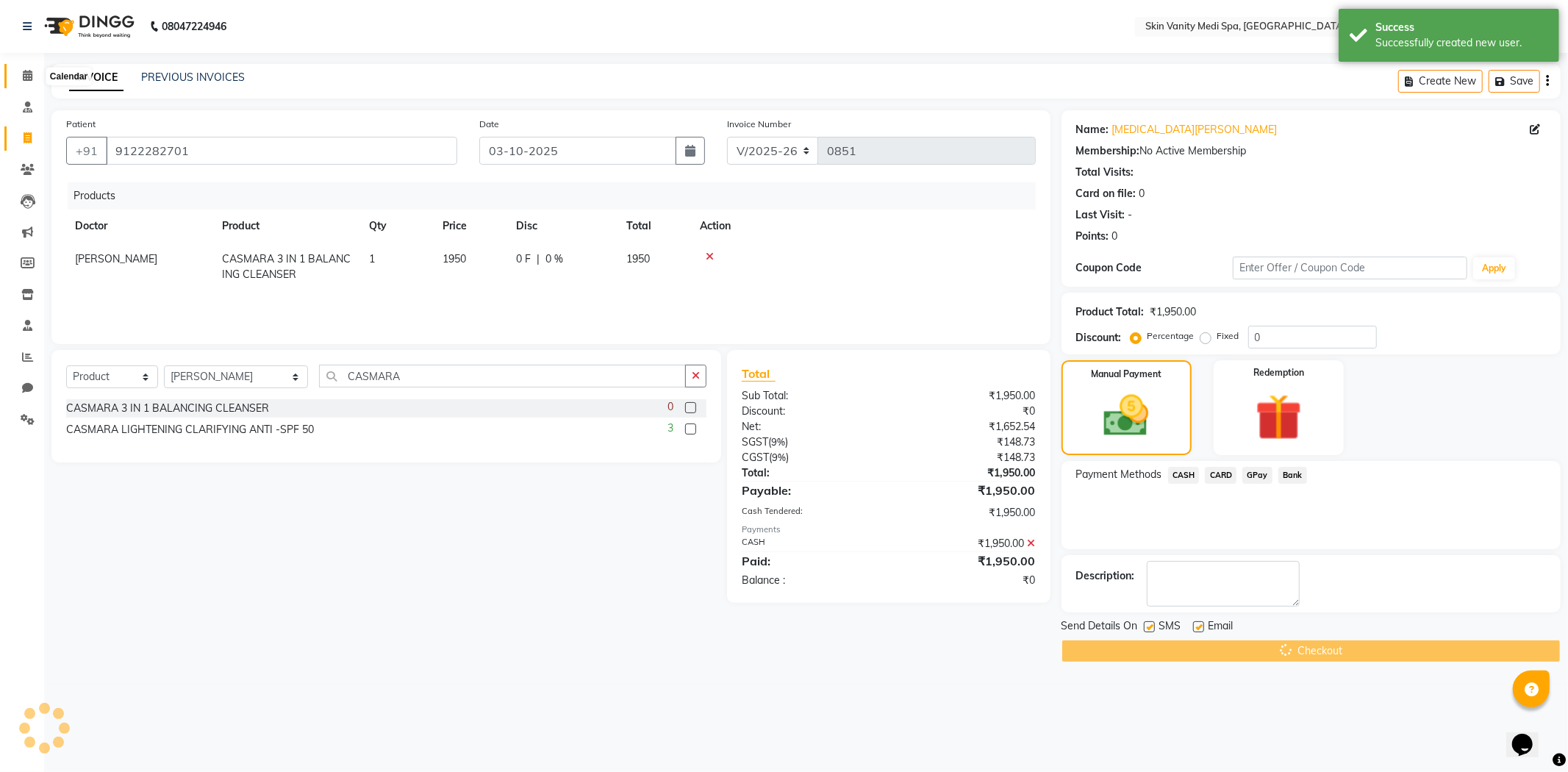
click at [32, 74] on span at bounding box center [27, 76] width 26 height 17
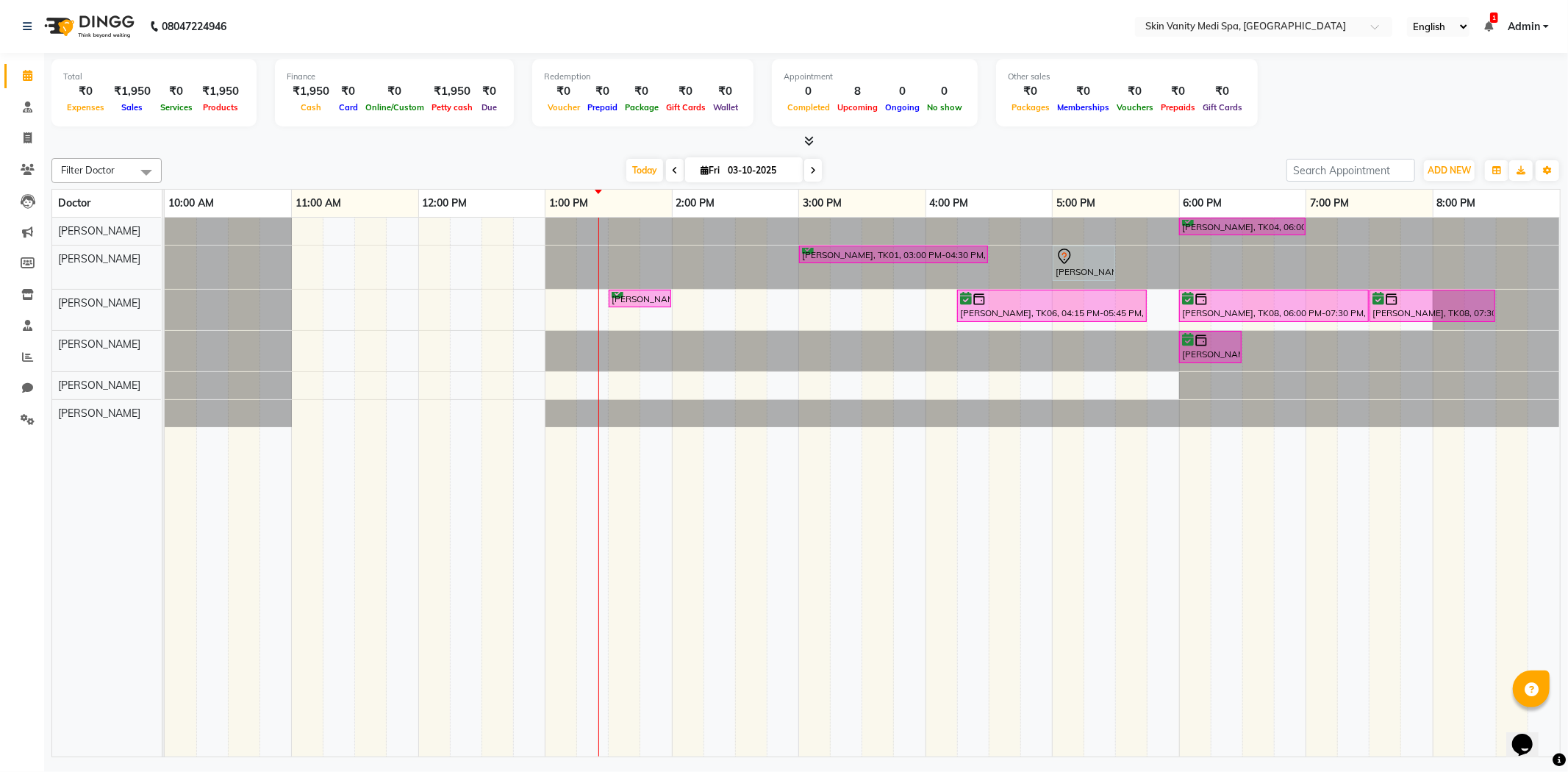
click at [748, 166] on input "03-10-2025" at bounding box center [760, 170] width 74 height 22
select select "10"
select select "2025"
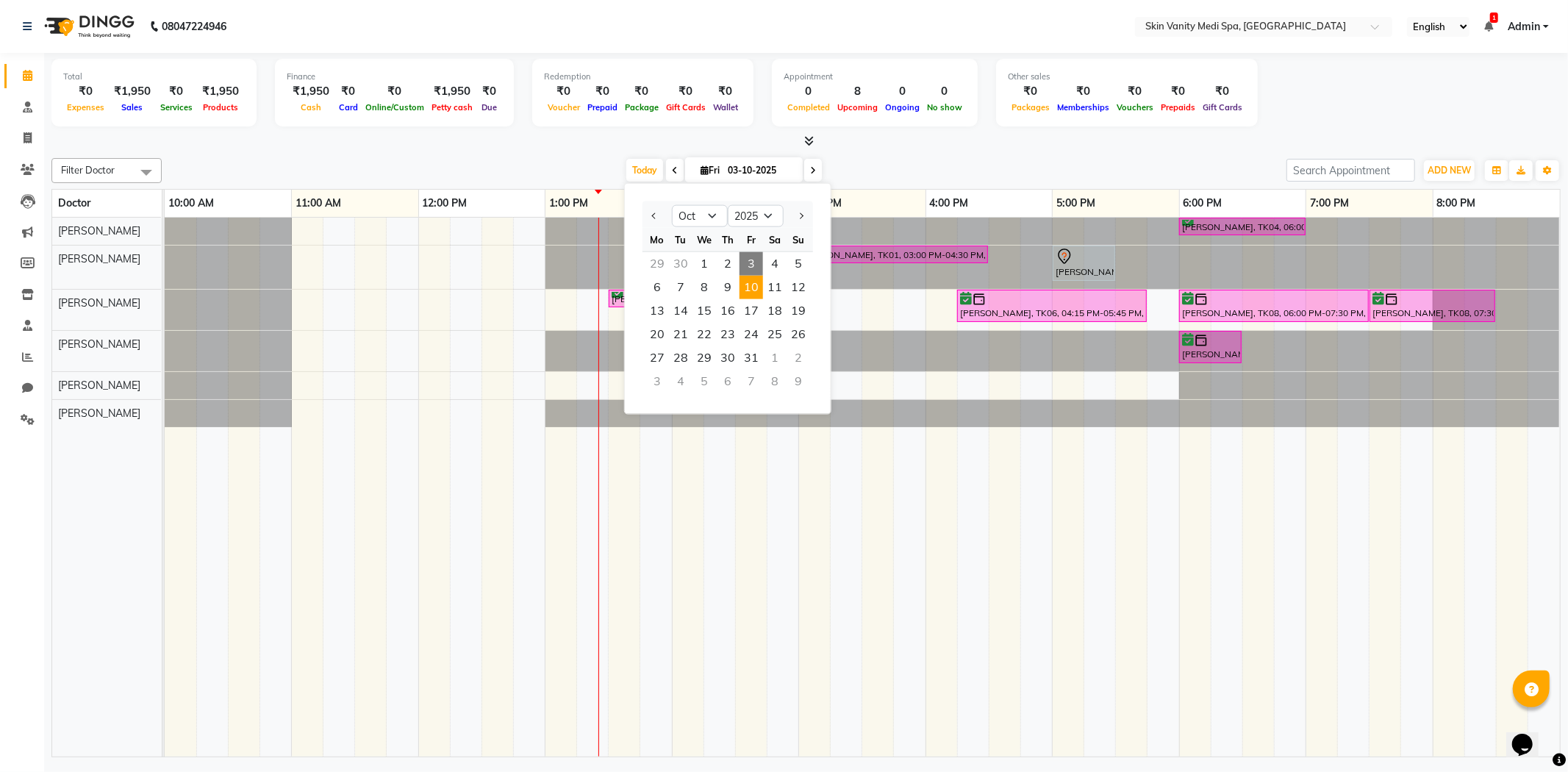
click at [757, 284] on span "10" at bounding box center [752, 288] width 24 height 24
type input "[DATE]"
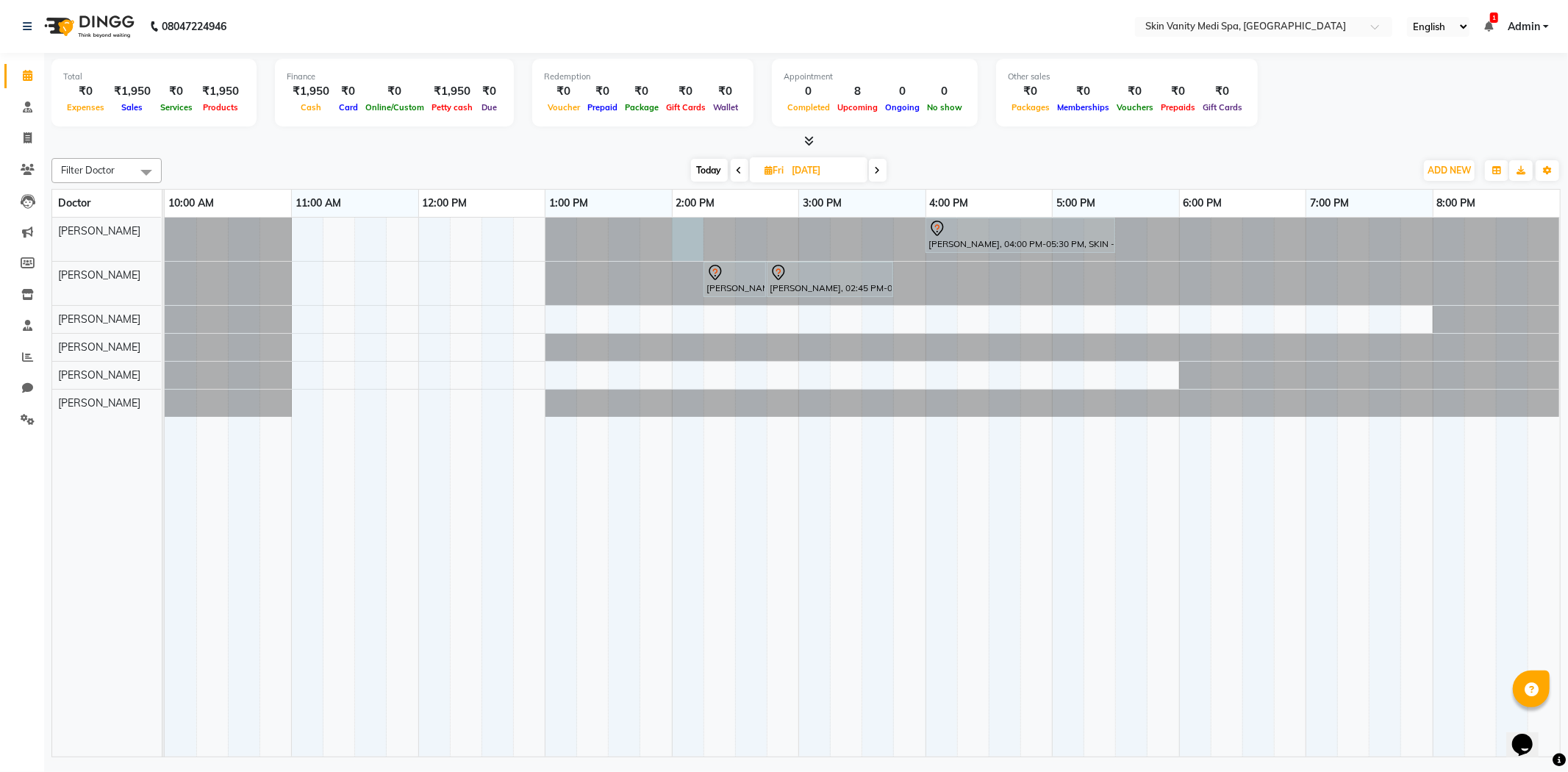
click at [165, 231] on div at bounding box center [165, 240] width 0 height 44
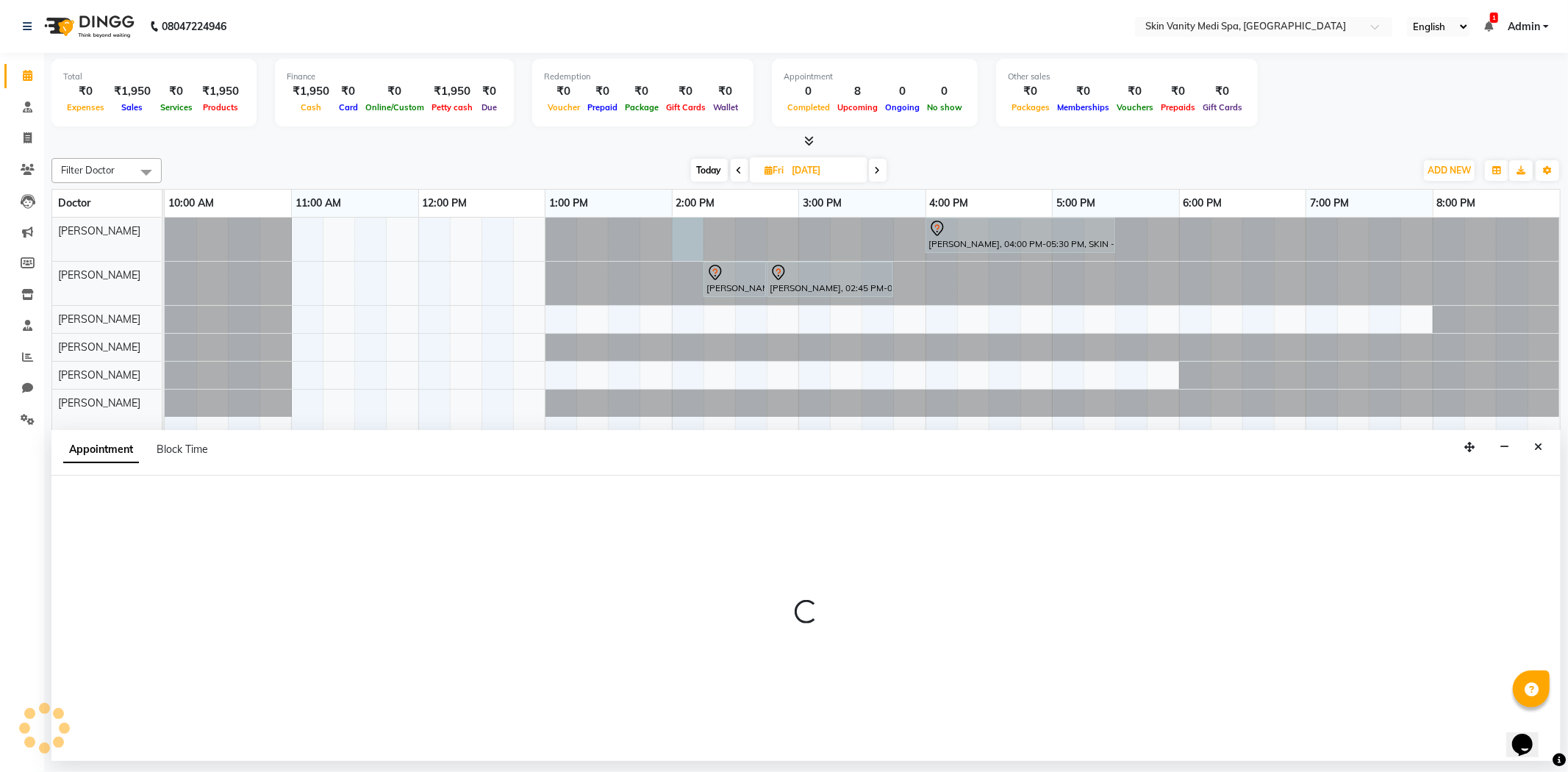
select select "70346"
select select "840"
select select "tentative"
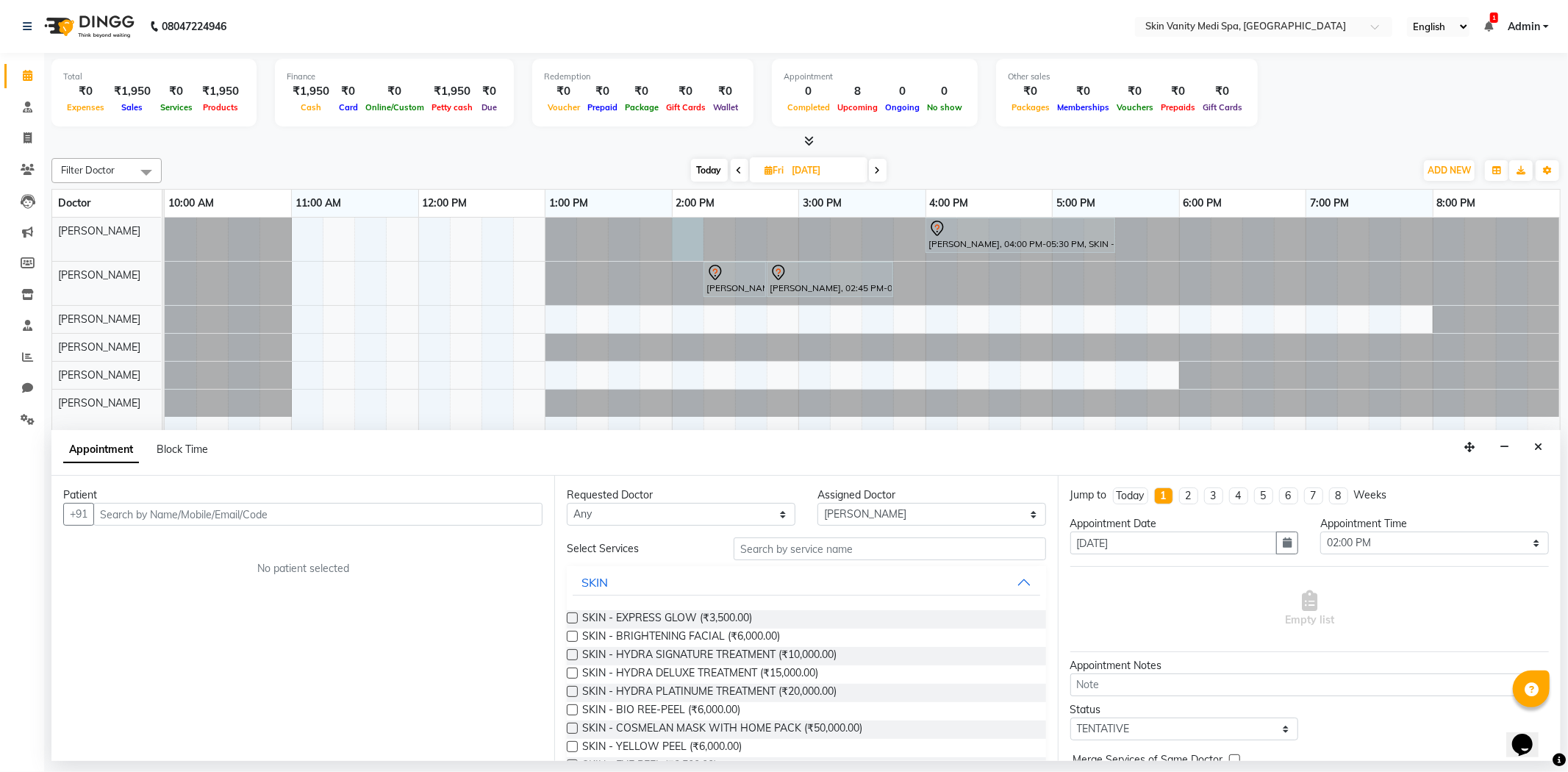
click at [394, 503] on input "text" at bounding box center [317, 514] width 449 height 23
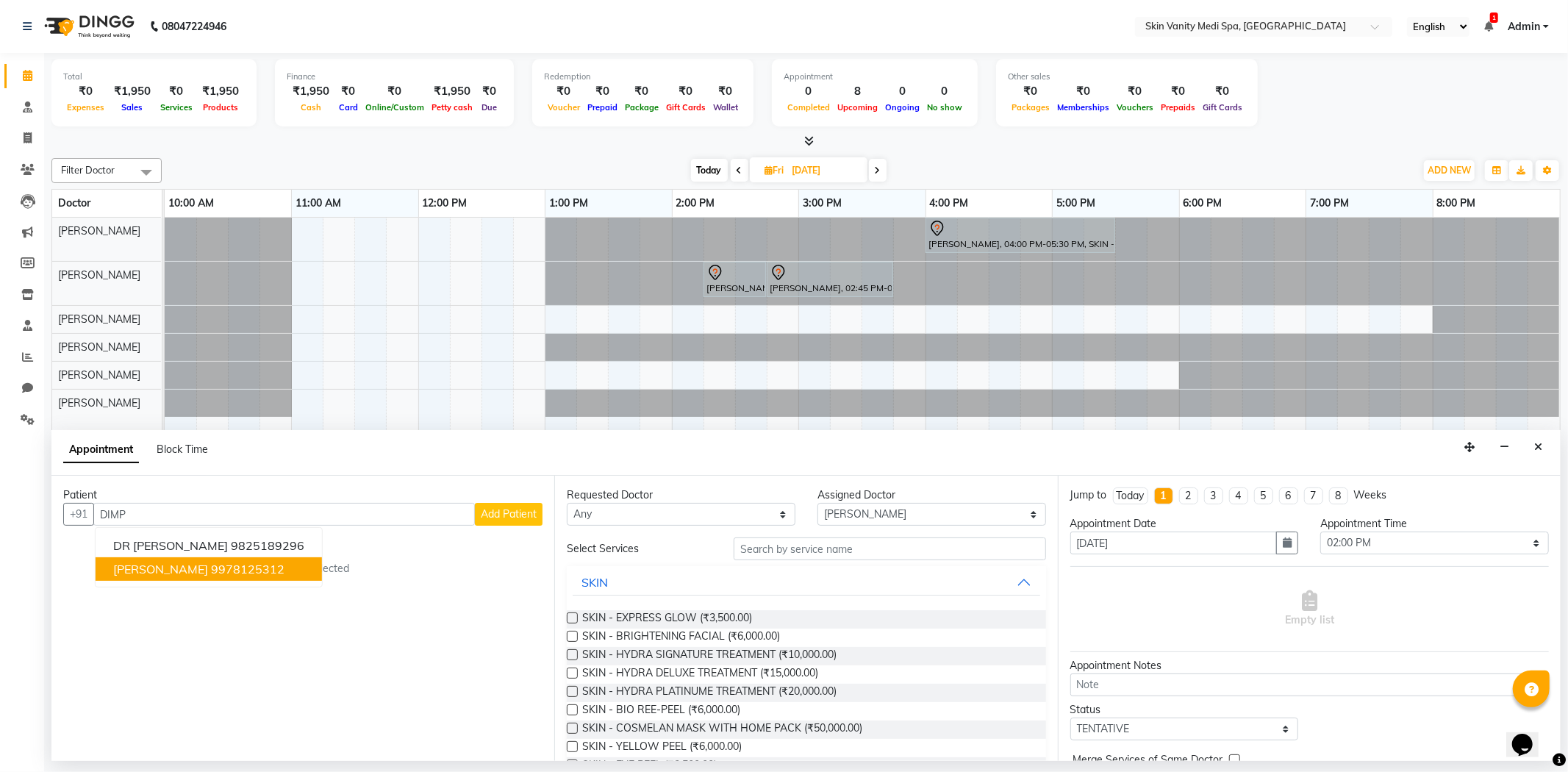
click at [244, 563] on ngb-highlight "9978125312" at bounding box center [248, 569] width 74 height 15
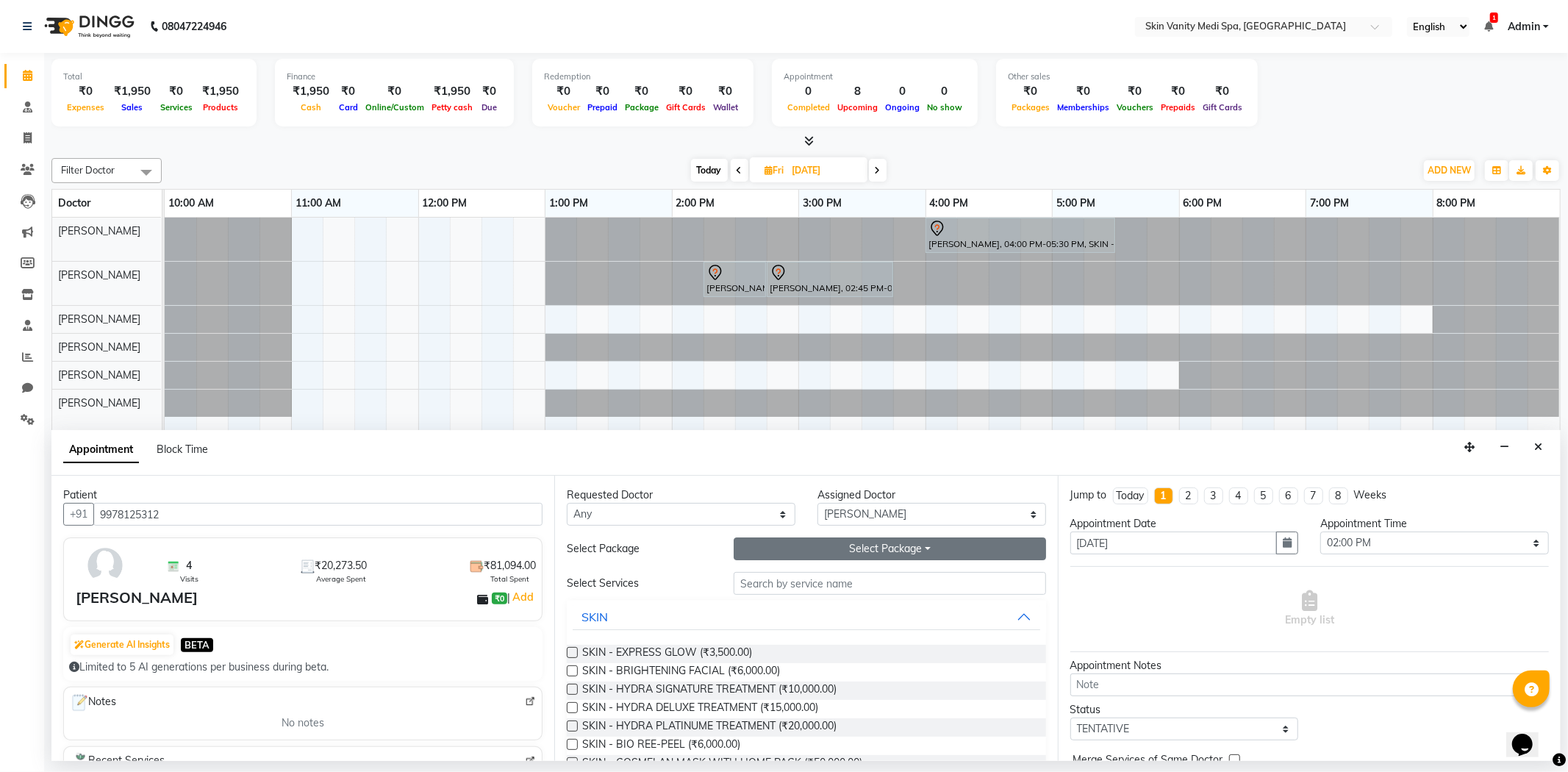
type input "9978125312"
click at [777, 546] on button "Select Package Toggle Dropdown" at bounding box center [889, 549] width 312 height 23
click at [775, 572] on li "SKIN - HYDRA SIGNATURE (6 SESSIONS)" at bounding box center [858, 579] width 249 height 21
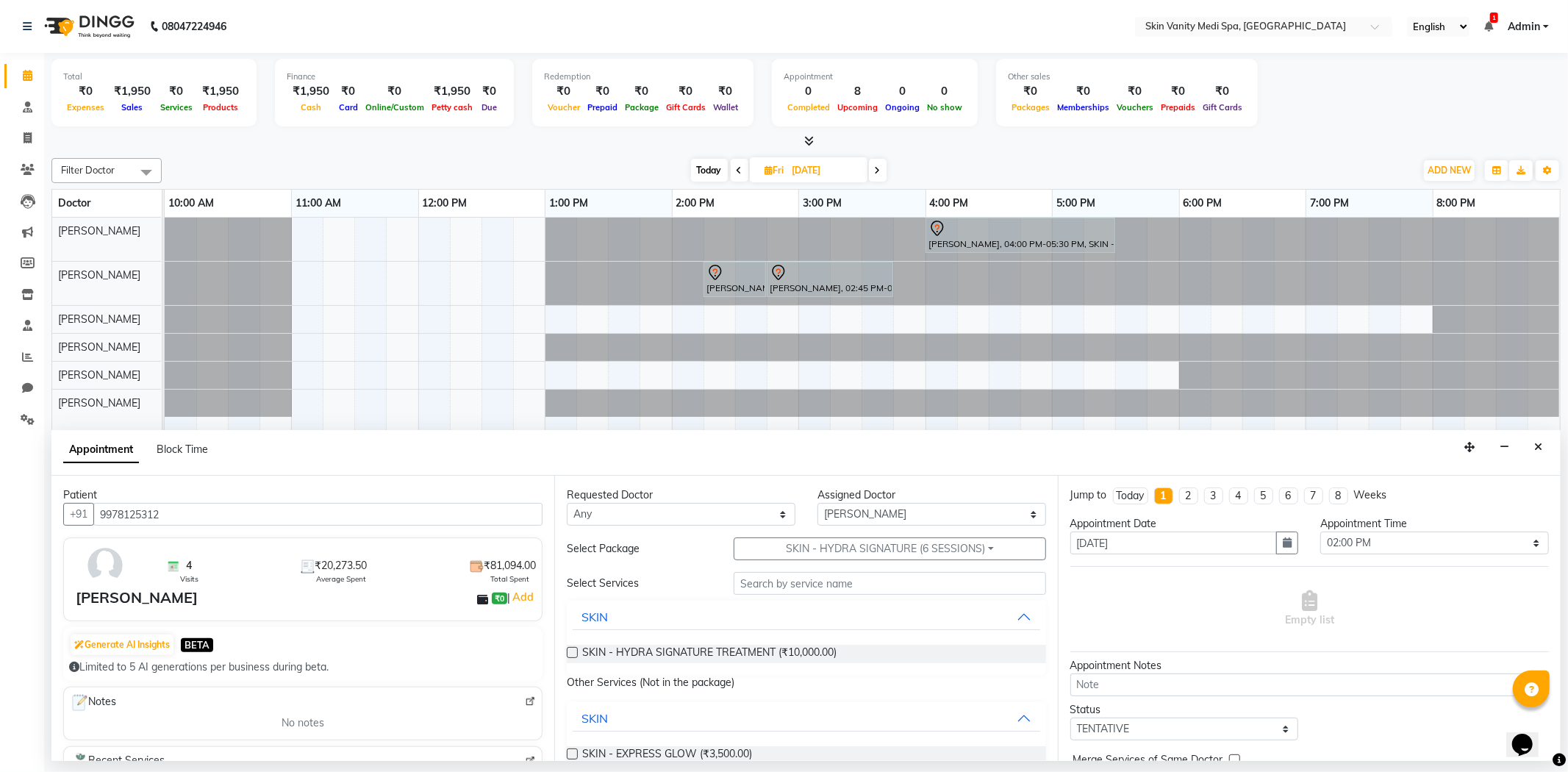
click at [563, 650] on div "Requested Doctor Any [PERSON_NAME] [PERSON_NAME] EMAA [PERSON_NAME] [PERSON_NAM…" at bounding box center [805, 618] width 503 height 285
click at [572, 650] on label at bounding box center [572, 653] width 11 height 11
click at [572, 650] on input "checkbox" at bounding box center [571, 654] width 9 height 9
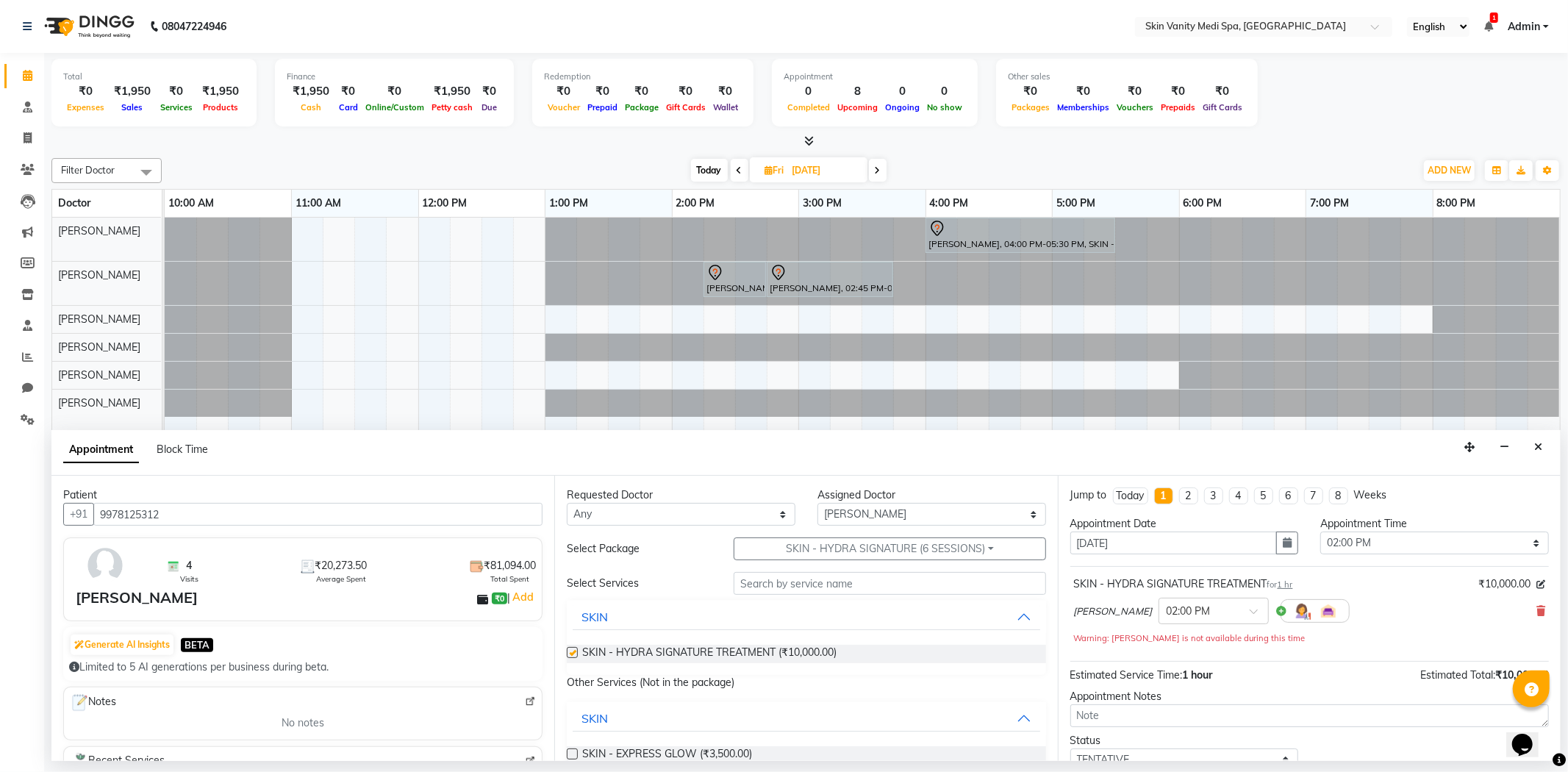
checkbox input "false"
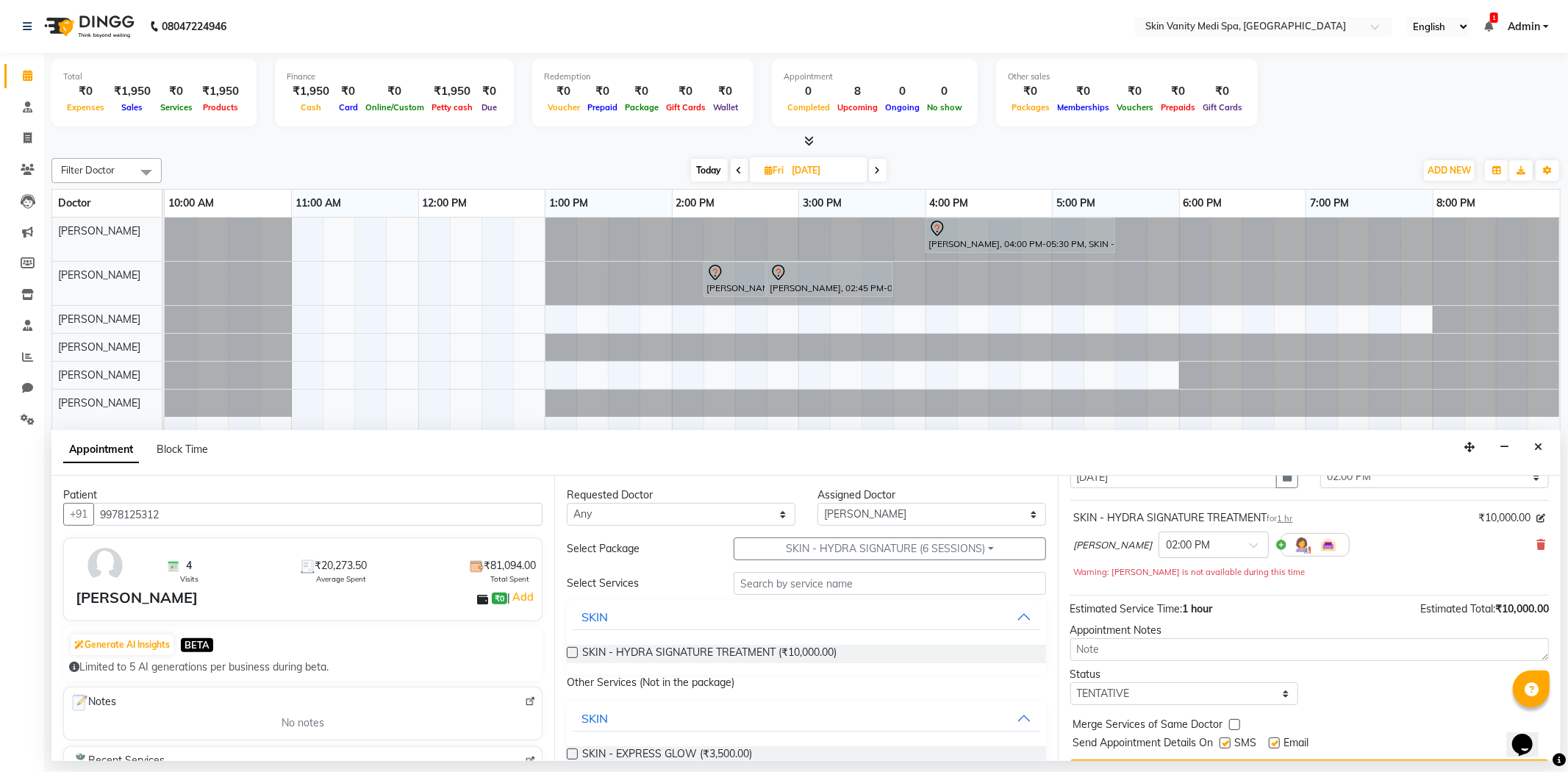
scroll to position [82, 0]
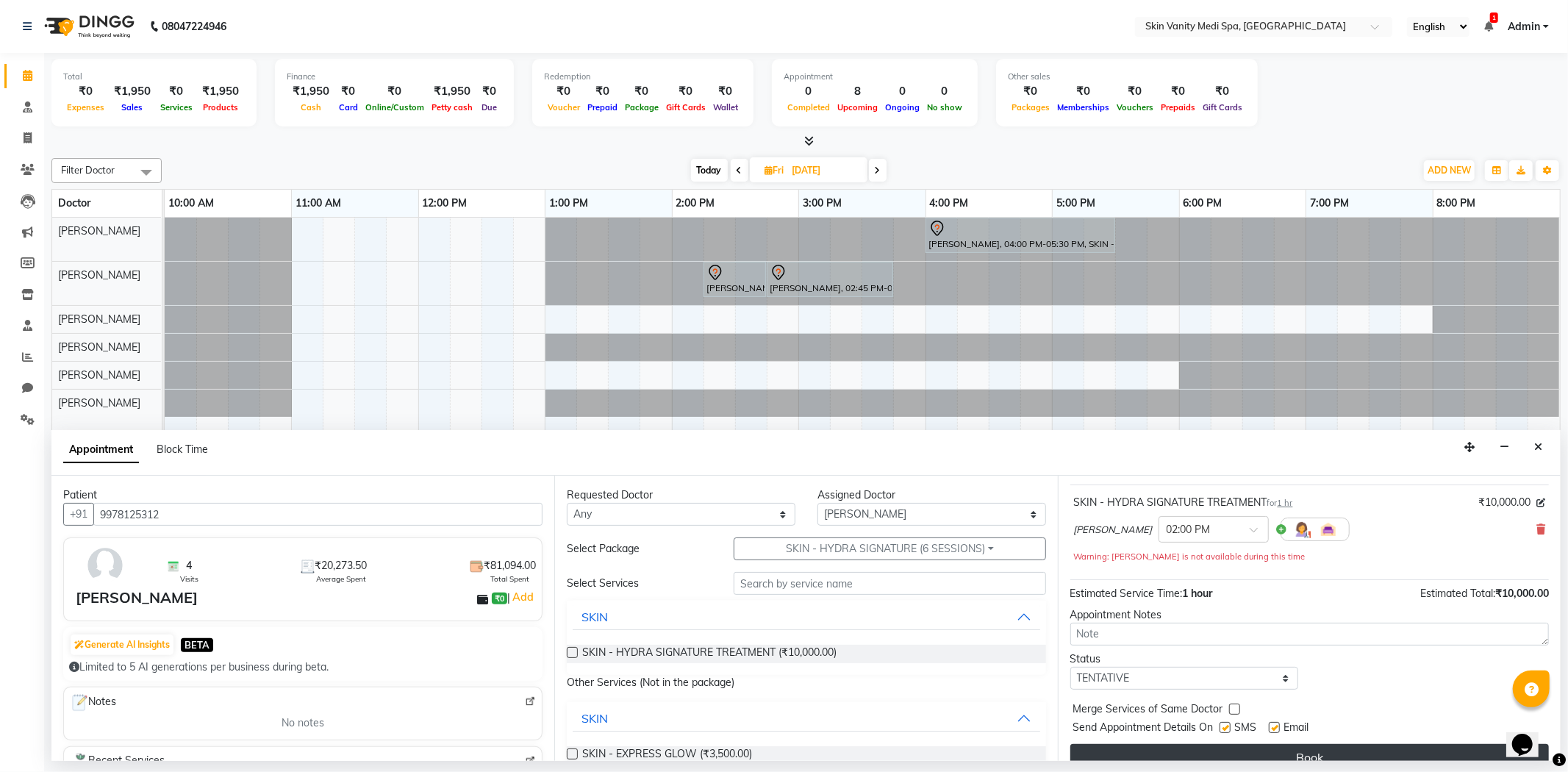
click at [1185, 745] on button "Book" at bounding box center [1309, 757] width 478 height 26
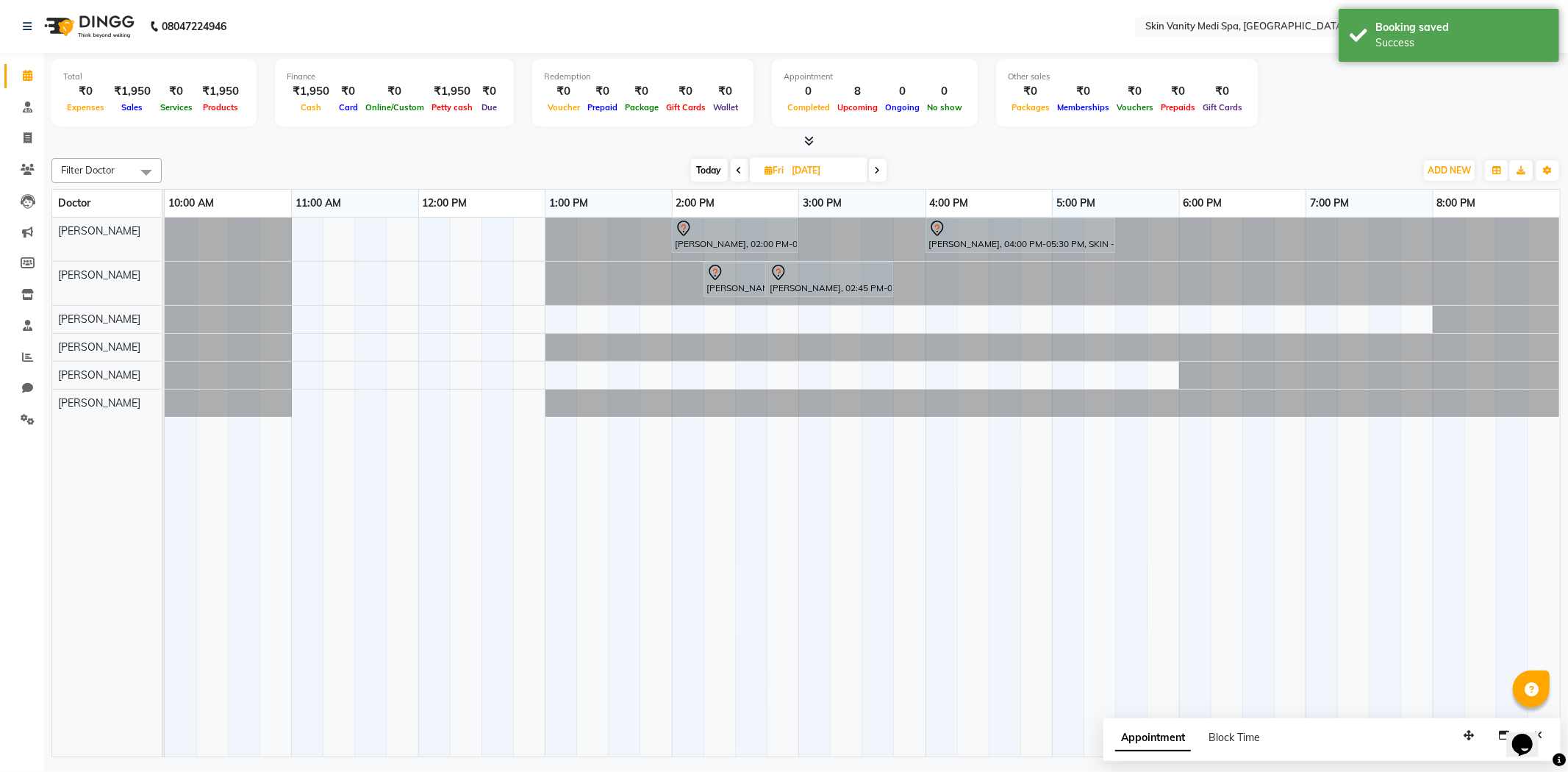
click at [706, 166] on span "Today" at bounding box center [709, 170] width 36 height 23
type input "03-10-2025"
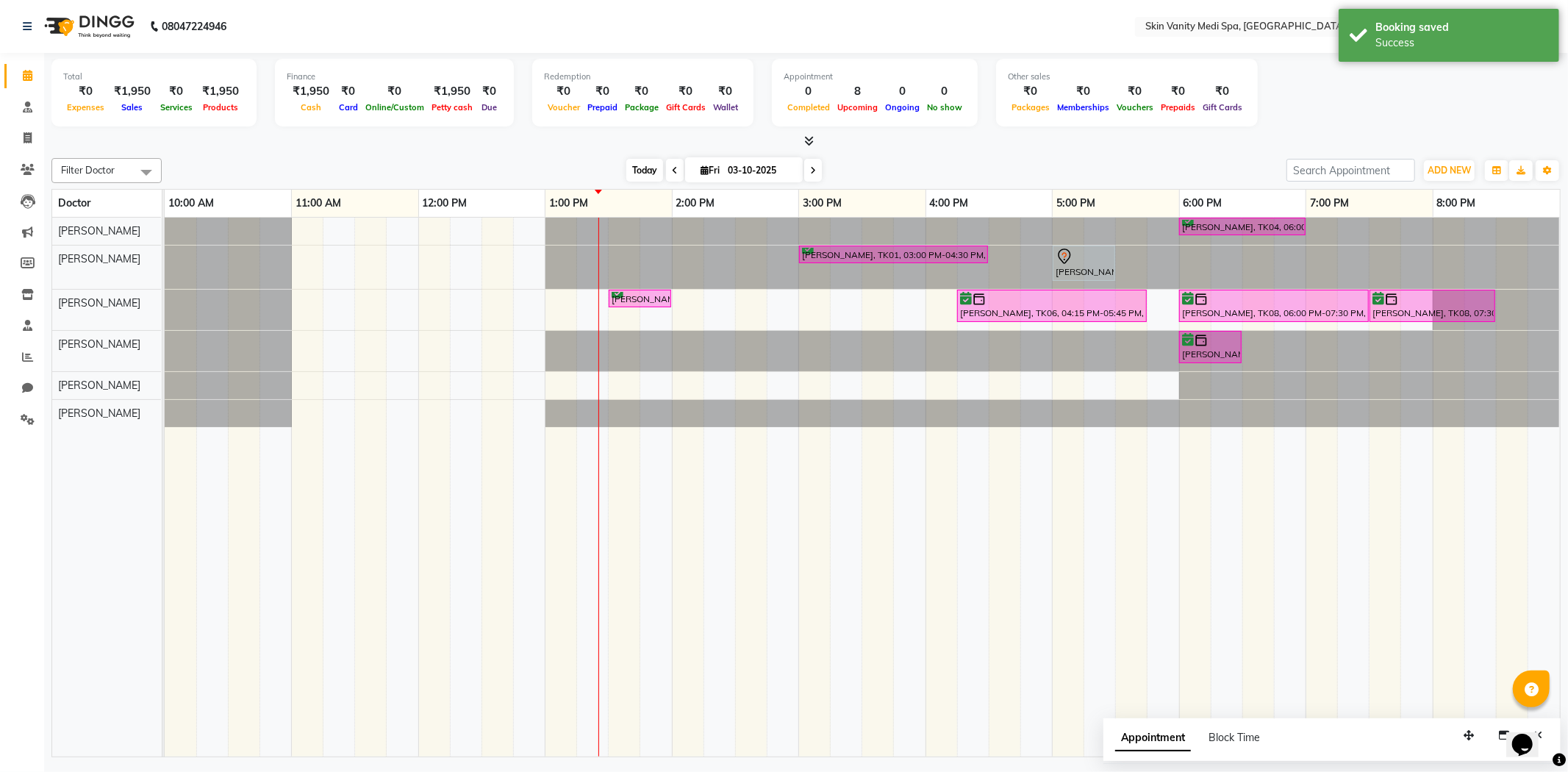
click at [630, 173] on span "Today" at bounding box center [644, 170] width 36 height 23
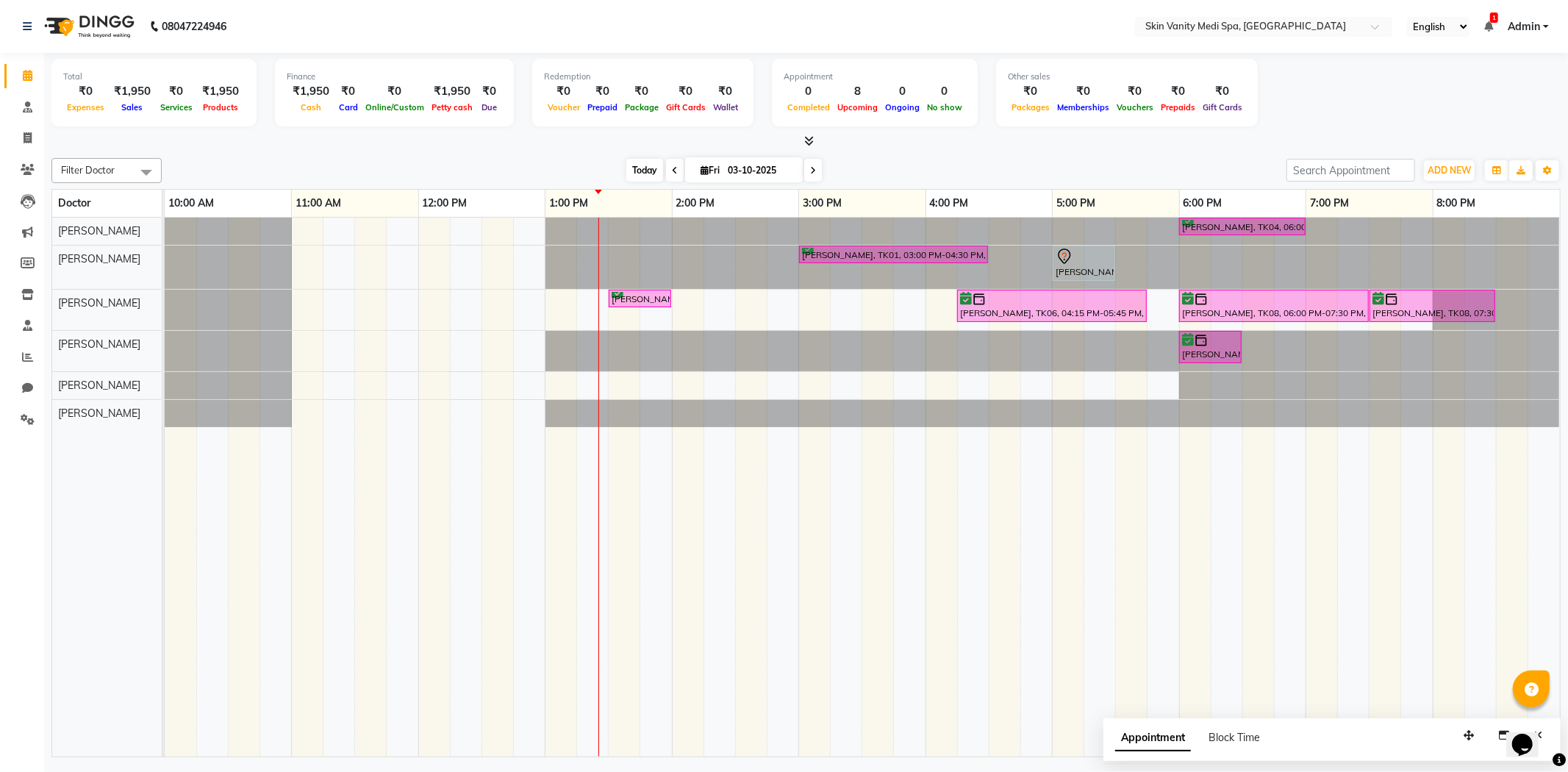
drag, startPoint x: 630, startPoint y: 173, endPoint x: 610, endPoint y: 173, distance: 20.0
click at [630, 173] on span "Today" at bounding box center [644, 170] width 36 height 23
